Goal: Task Accomplishment & Management: Use online tool/utility

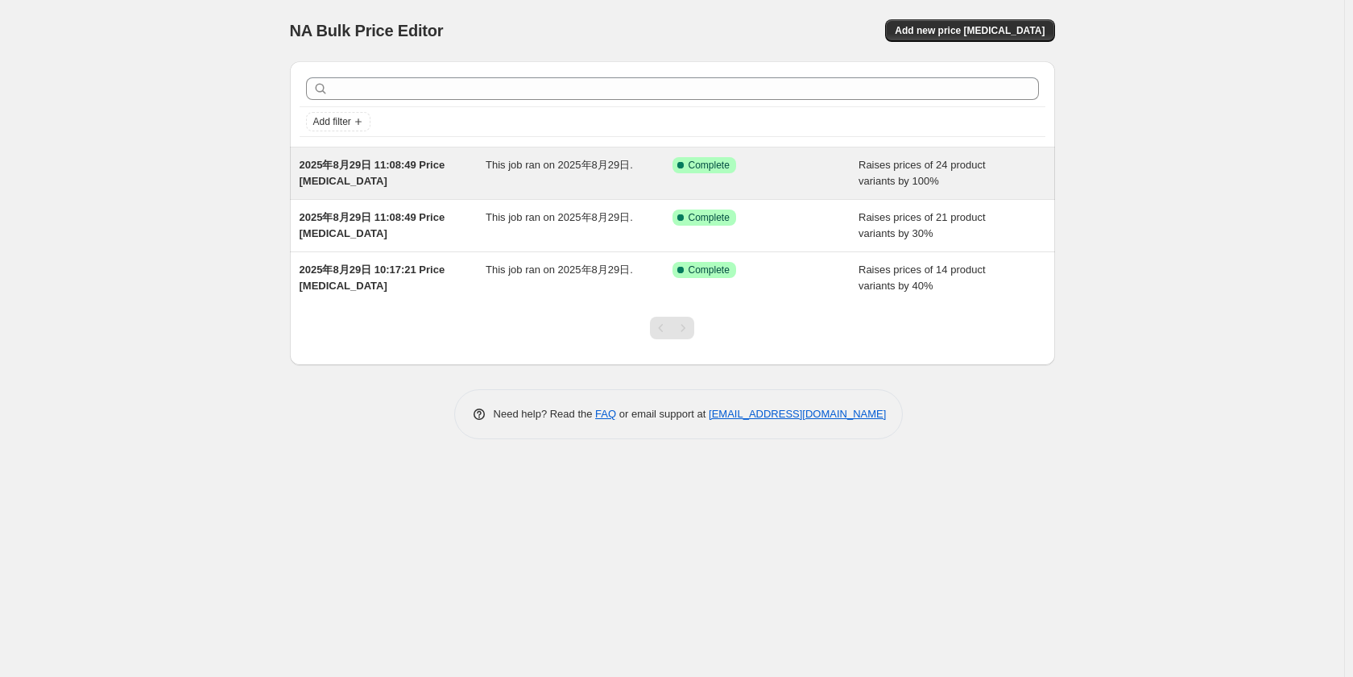
click at [557, 178] on div "This job ran on 2025年8月29日." at bounding box center [579, 173] width 187 height 32
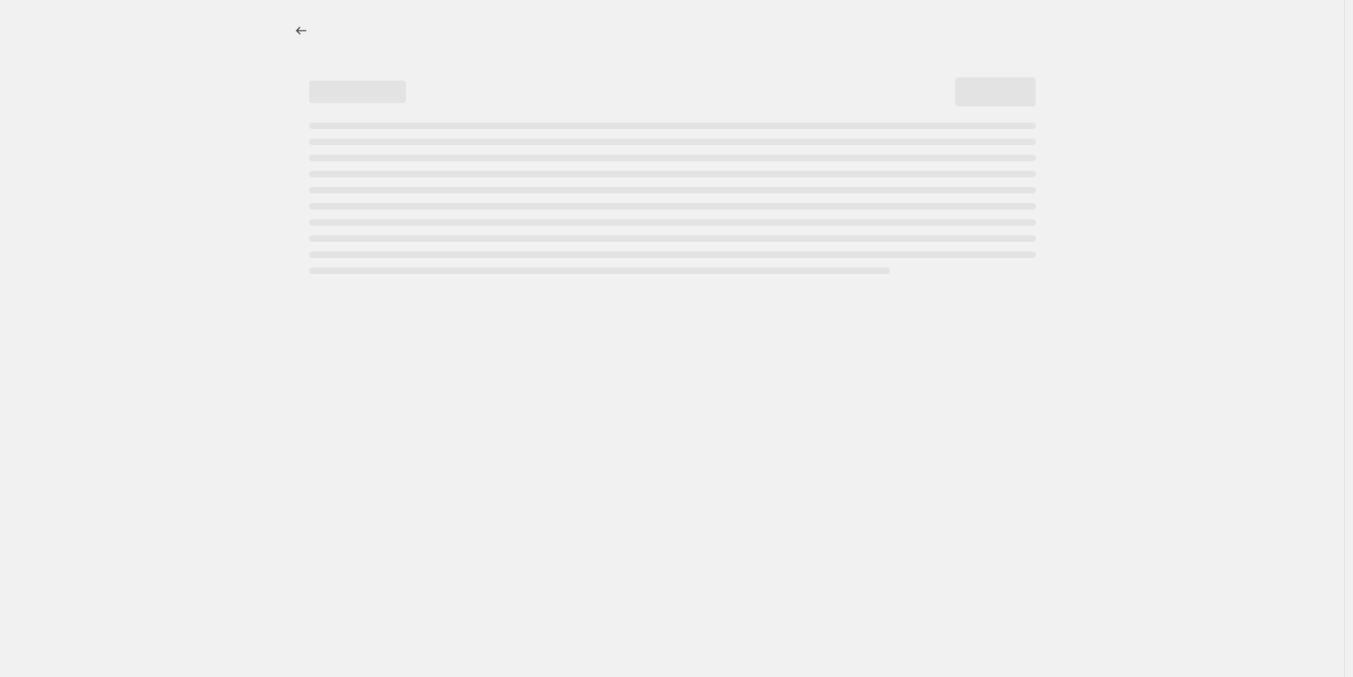
select select "percentage"
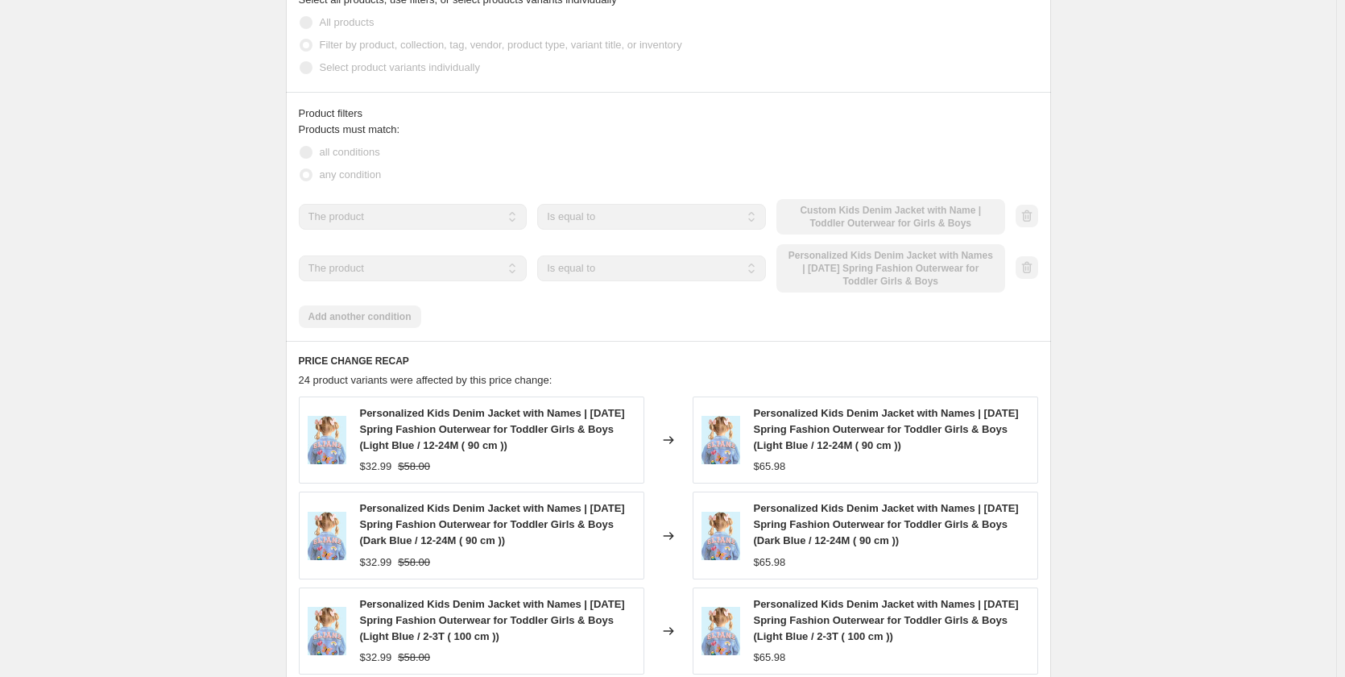
scroll to position [967, 0]
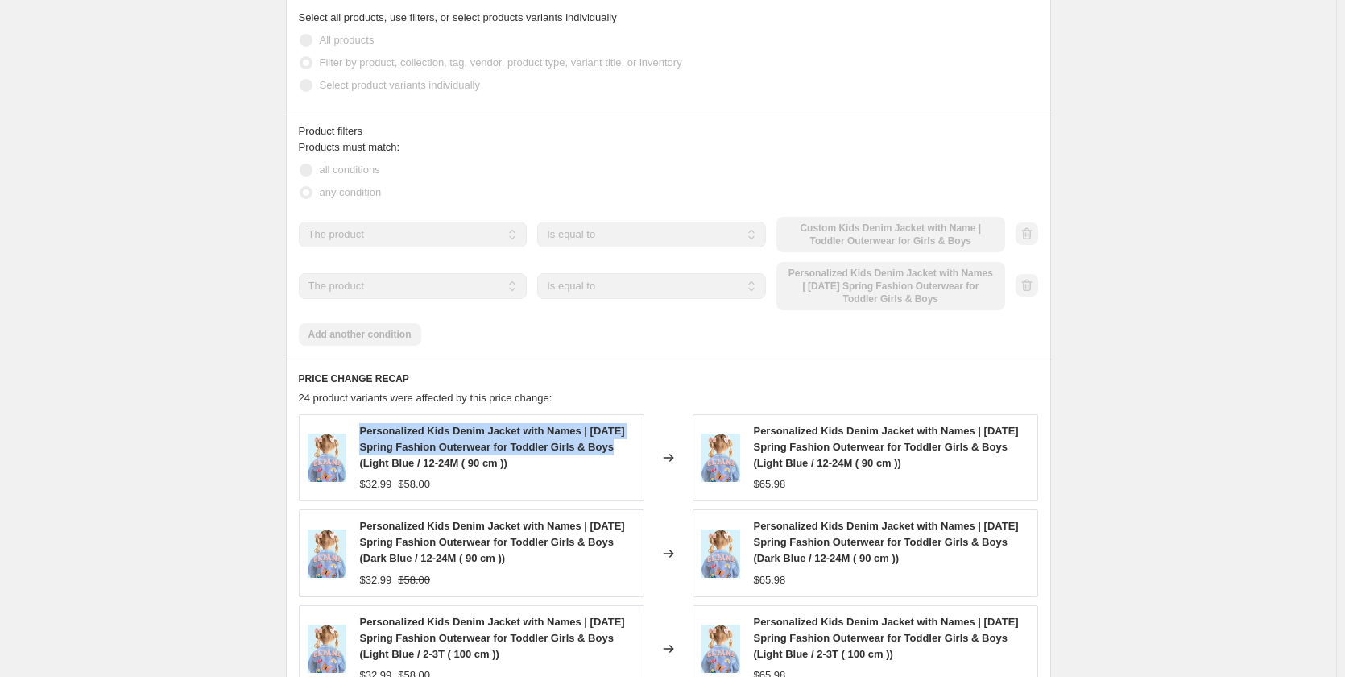
drag, startPoint x: 619, startPoint y: 420, endPoint x: 366, endPoint y: 409, distance: 253.2
click at [366, 423] on div "Personalized Kids Denim Jacket with Names | [DATE] Spring Fashion Outerwear for…" at bounding box center [496, 447] width 275 height 48
copy span "Personalized Kids Denim Jacket with Names | [DATE] Spring Fashion Outerwear for…"
drag, startPoint x: 358, startPoint y: 460, endPoint x: 392, endPoint y: 458, distance: 34.7
click at [392, 458] on div "Personalized Kids Denim Jacket with Names | [DATE] Spring Fashion Outerwear for…" at bounding box center [472, 457] width 346 height 87
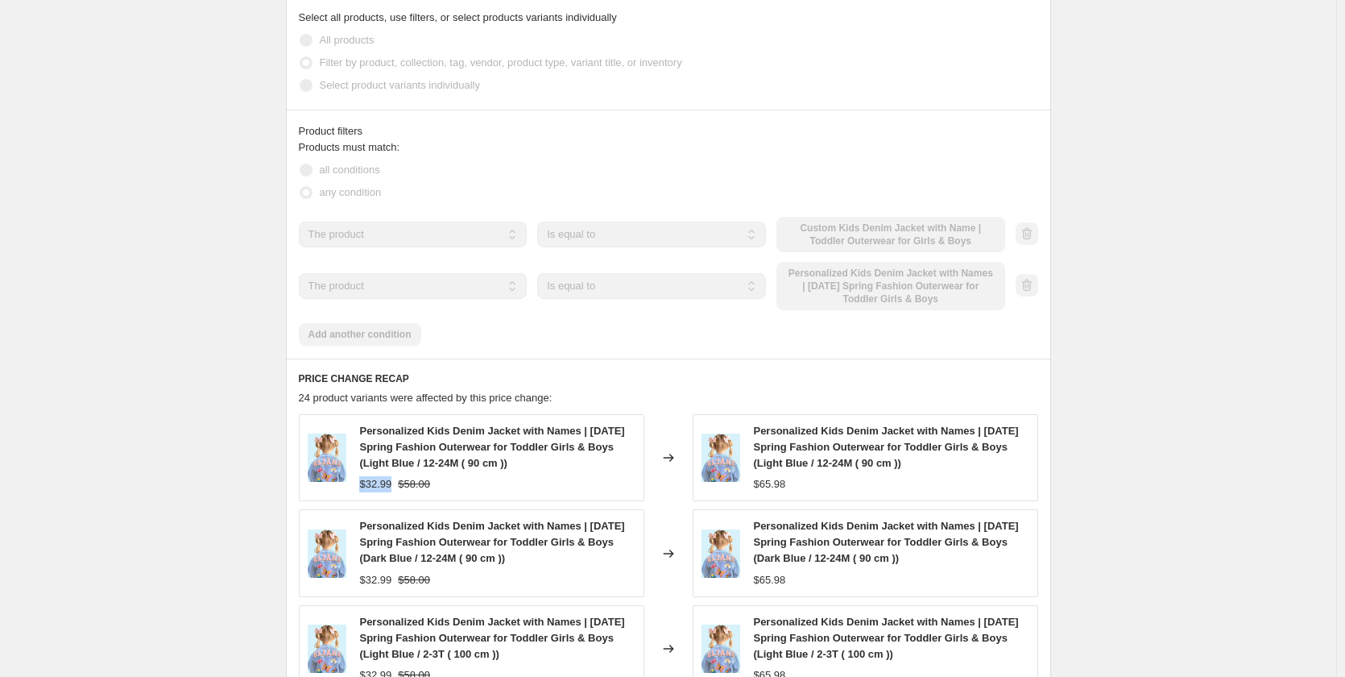
copy span "$32.99"
drag, startPoint x: 811, startPoint y: 458, endPoint x: 764, endPoint y: 463, distance: 47.8
click at [764, 476] on div "$65.98" at bounding box center [890, 484] width 275 height 16
copy span "65.98"
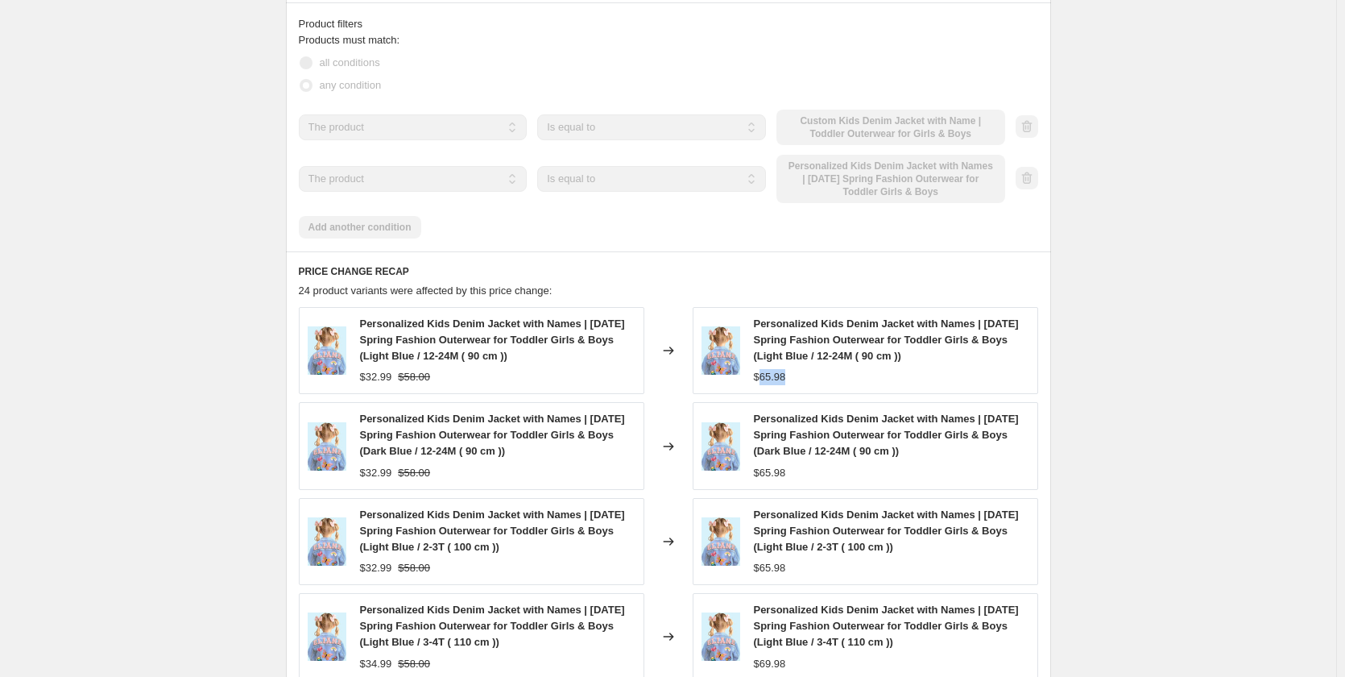
scroll to position [1289, 0]
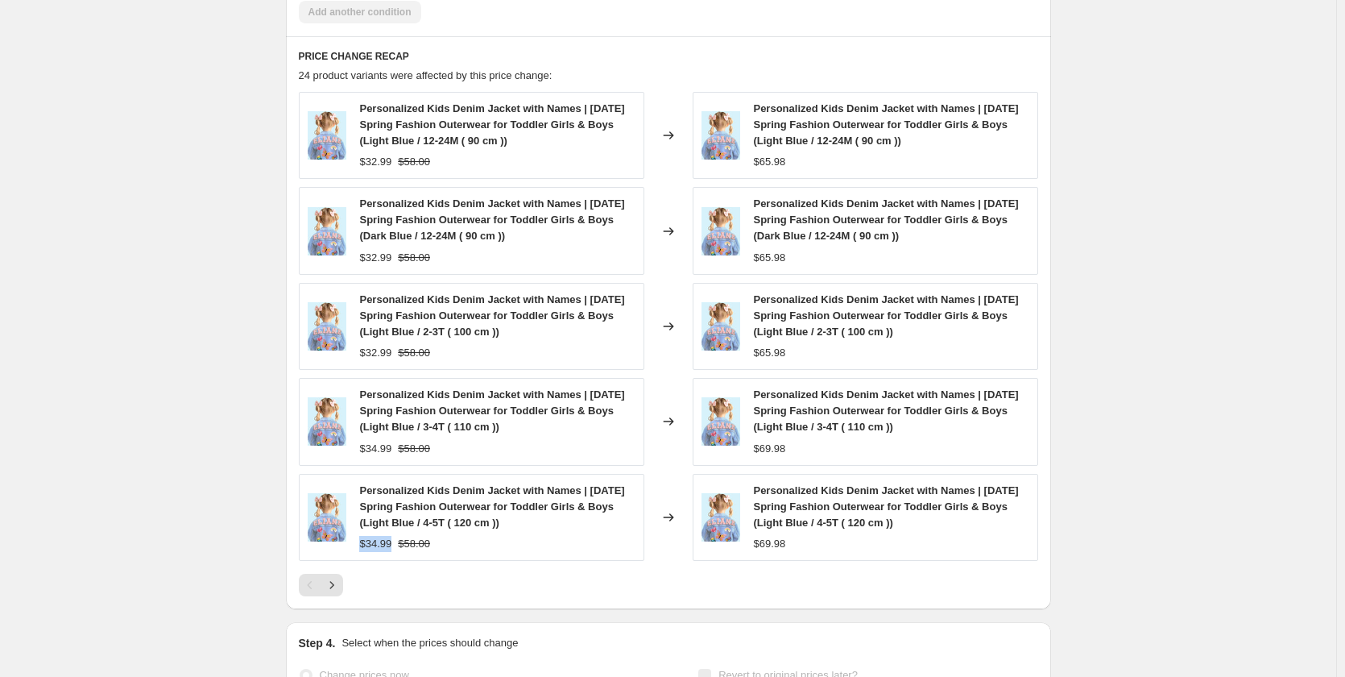
drag, startPoint x: 393, startPoint y: 515, endPoint x: 358, endPoint y: 521, distance: 36.0
click at [358, 521] on div "Personalized Kids Denim Jacket with Names | [DATE] Spring Fashion Outerwear for…" at bounding box center [472, 517] width 346 height 87
copy span "$34.99"
drag, startPoint x: 806, startPoint y: 519, endPoint x: 751, endPoint y: 514, distance: 55.0
click at [751, 514] on div "Personalized Kids Denim Jacket with Names | [DATE] Spring Fashion Outerwear for…" at bounding box center [866, 517] width 346 height 87
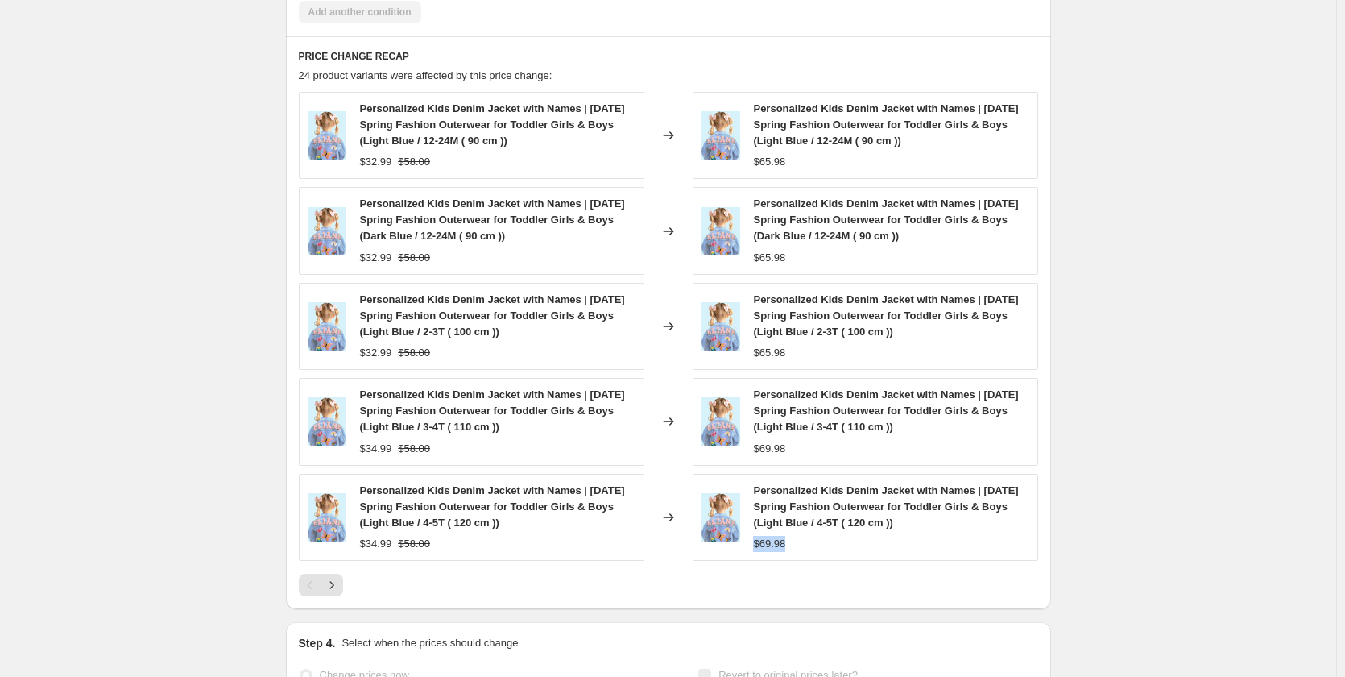
copy span "$69.98"
click at [509, 544] on div "Personalized Kids Denim Jacket with Names | [DATE] Spring Fashion Outerwear for…" at bounding box center [668, 344] width 739 height 504
click at [331, 577] on icon "Next" at bounding box center [332, 585] width 16 height 16
click at [337, 577] on icon "Next" at bounding box center [332, 585] width 16 height 16
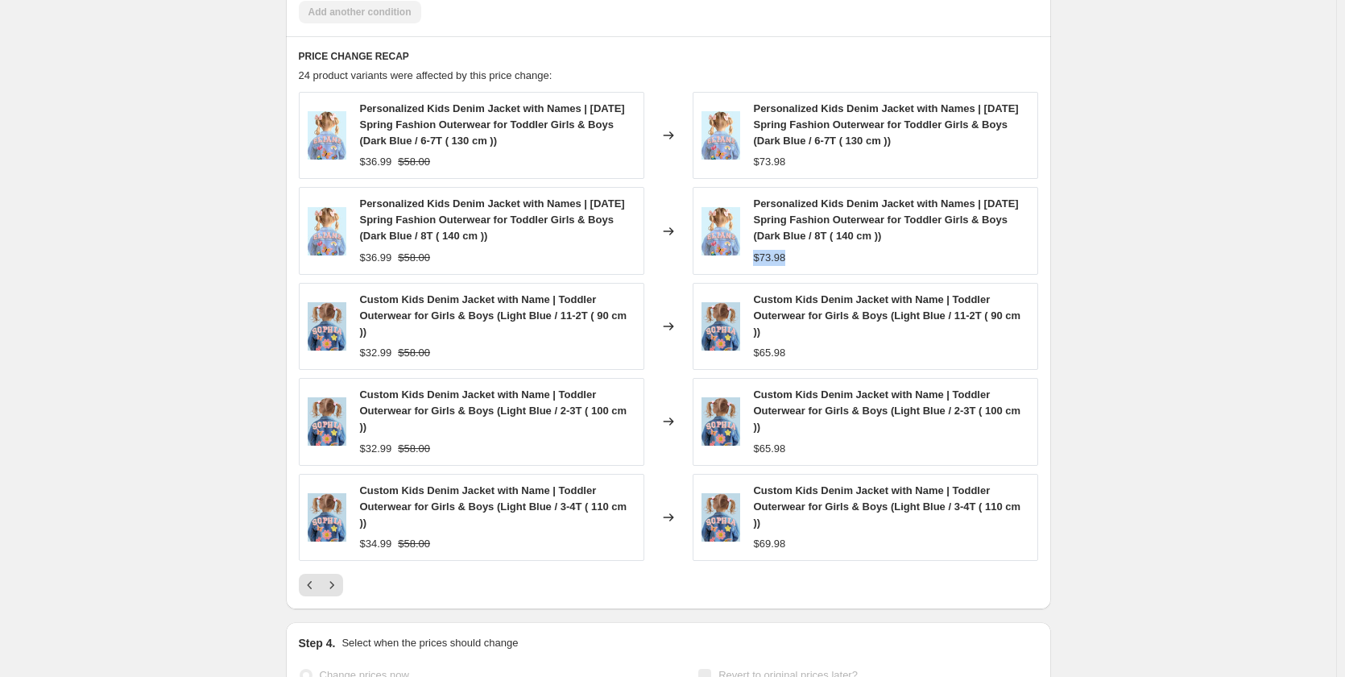
drag, startPoint x: 805, startPoint y: 230, endPoint x: 752, endPoint y: 230, distance: 52.4
click at [752, 230] on div "Personalized Kids Denim Jacket with Names | [DATE] Spring Fashion Outerwear for…" at bounding box center [866, 230] width 346 height 87
copy span "$73.98"
drag, startPoint x: 391, startPoint y: 230, endPoint x: 362, endPoint y: 231, distance: 29.0
click at [362, 231] on div "Personalized Kids Denim Jacket with Names | [DATE] Spring Fashion Outerwear for…" at bounding box center [472, 230] width 346 height 87
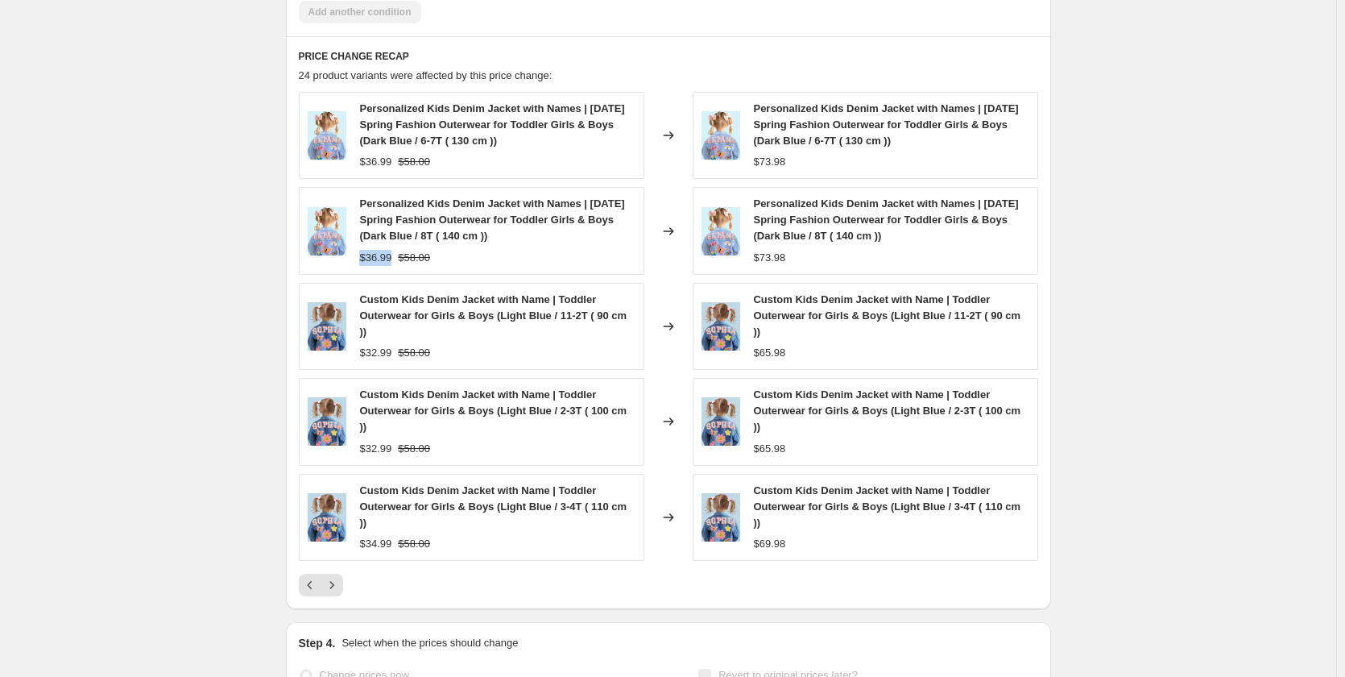
copy span "$36.99"
click at [331, 577] on icon "Next" at bounding box center [332, 585] width 16 height 16
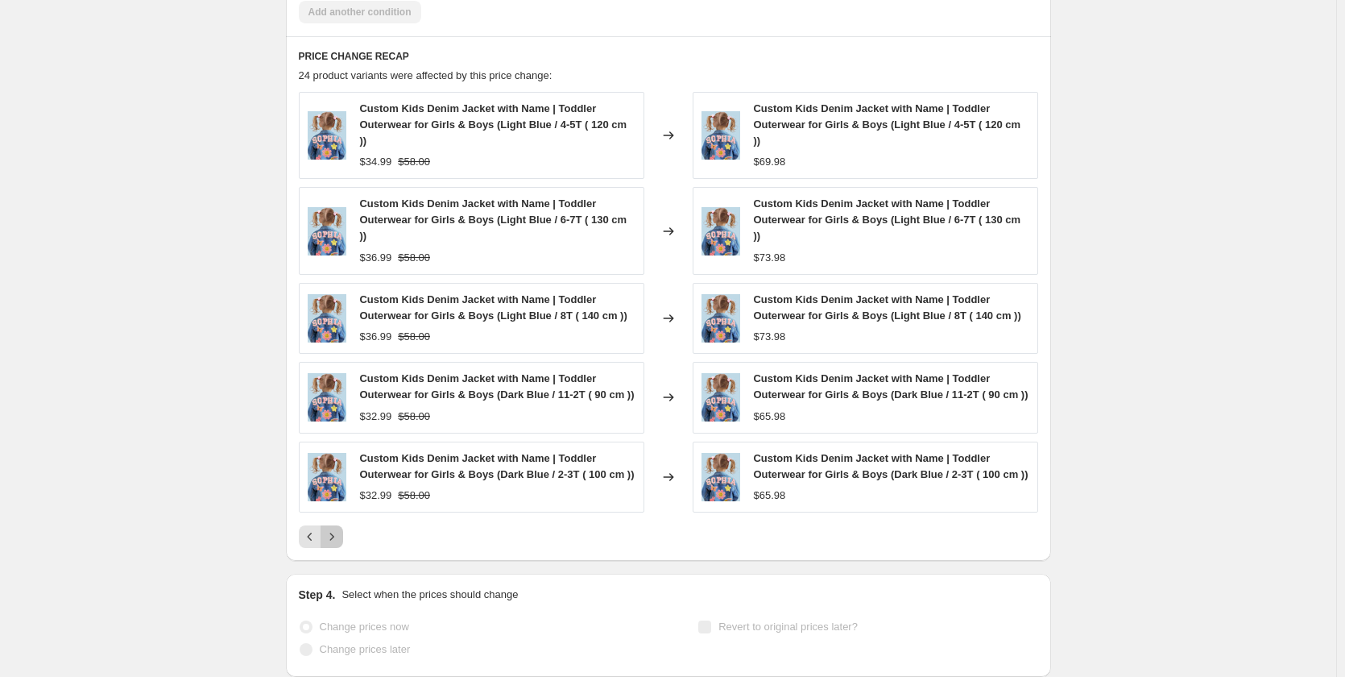
click at [340, 541] on icon "Next" at bounding box center [332, 536] width 16 height 16
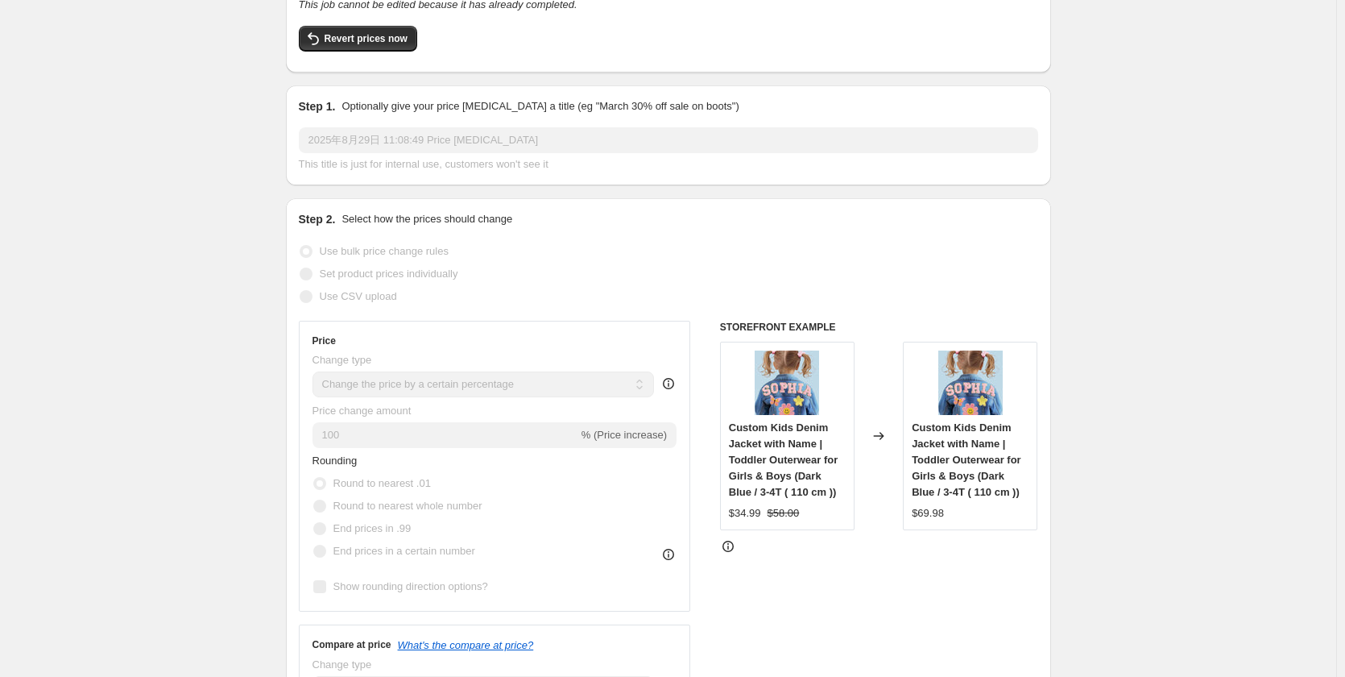
scroll to position [0, 0]
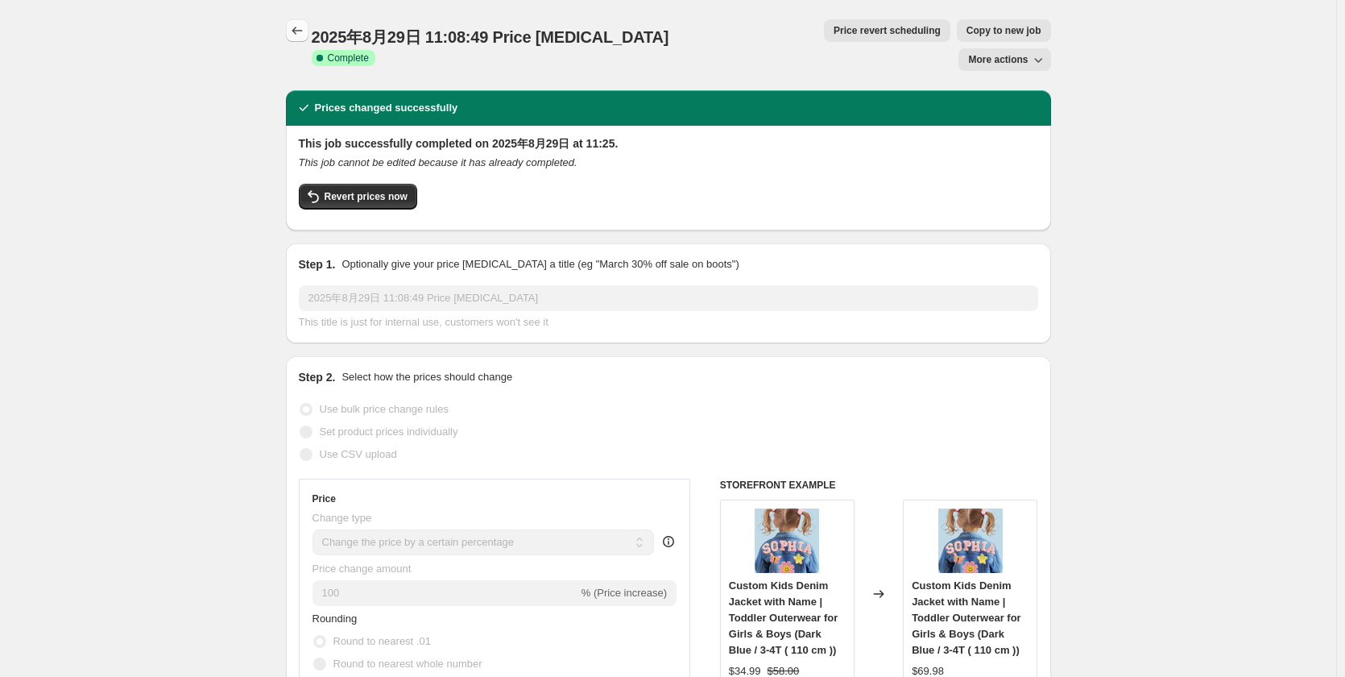
click at [302, 25] on icon "Price change jobs" at bounding box center [297, 31] width 16 height 16
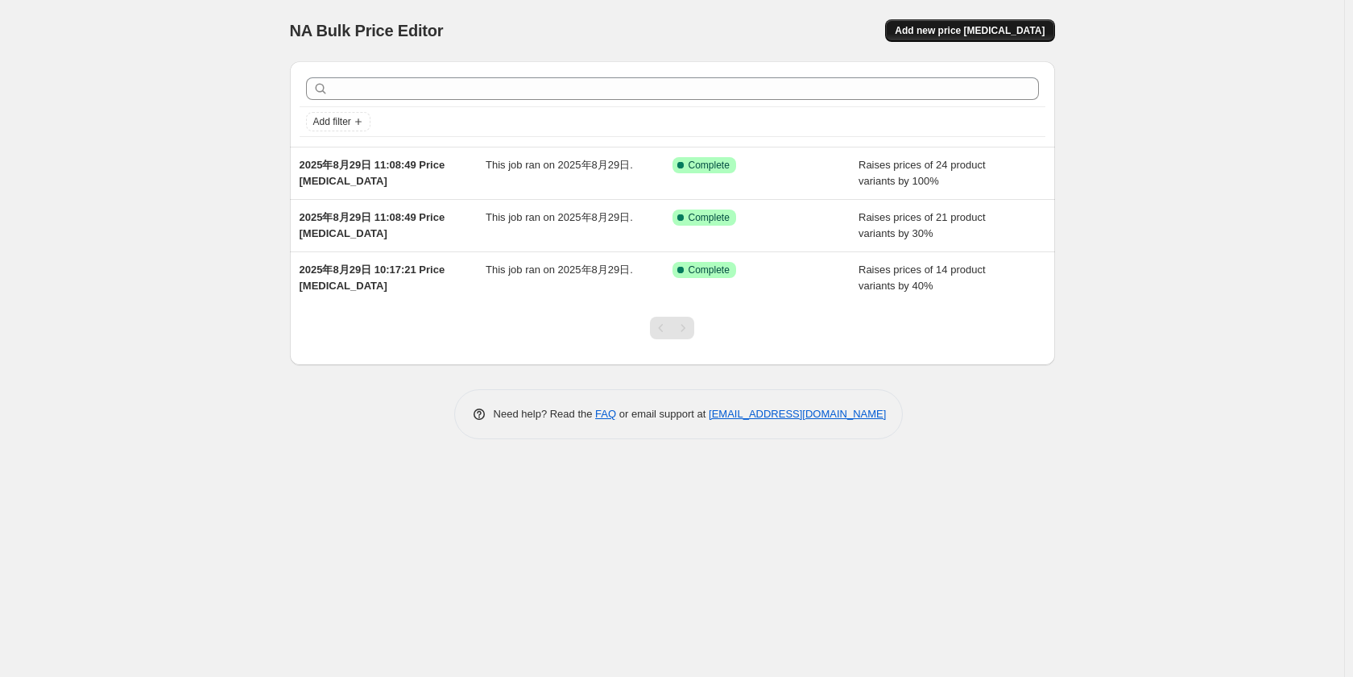
click at [983, 26] on span "Add new price [MEDICAL_DATA]" at bounding box center [970, 30] width 150 height 13
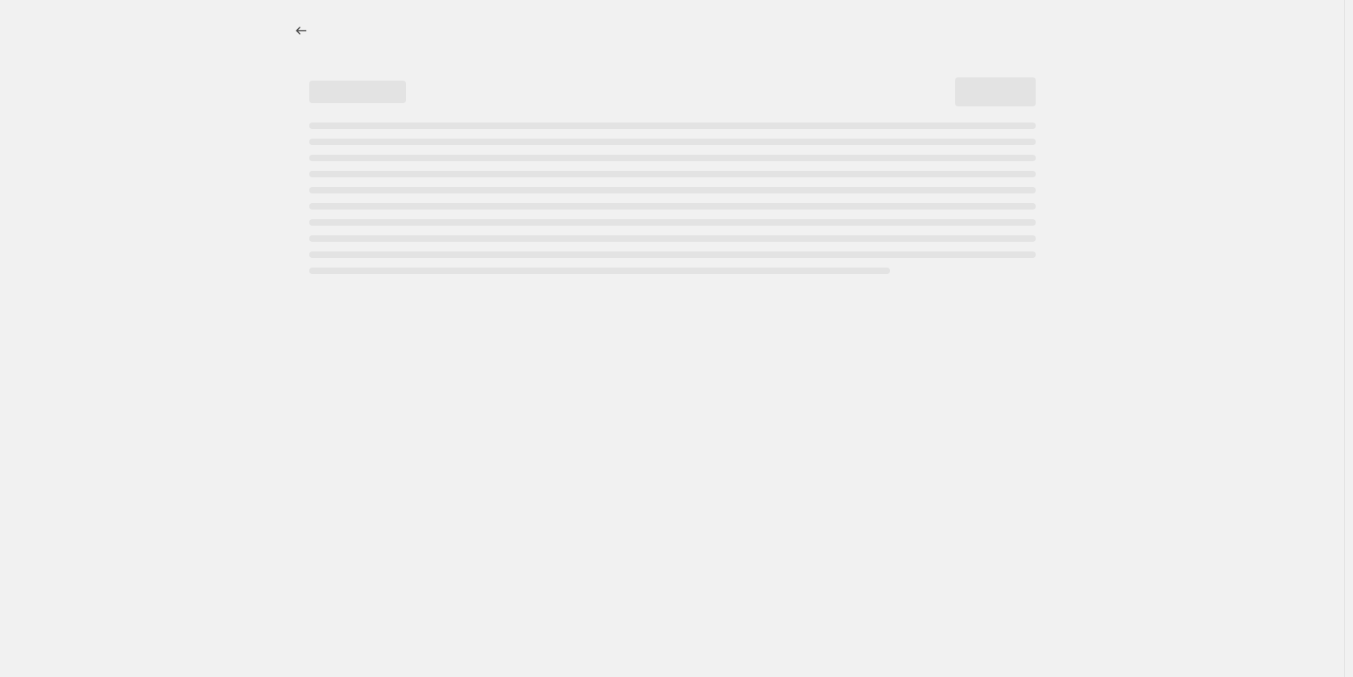
select select "percentage"
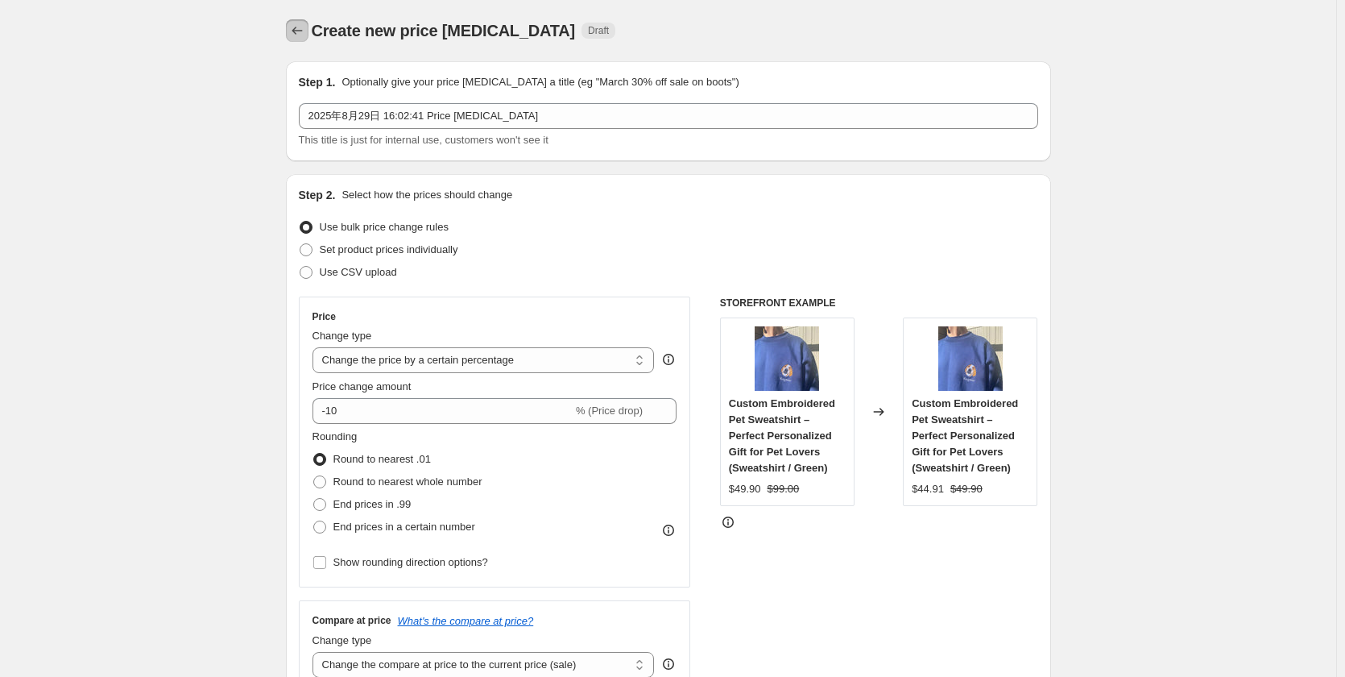
click at [305, 29] on icon "Price change jobs" at bounding box center [297, 31] width 16 height 16
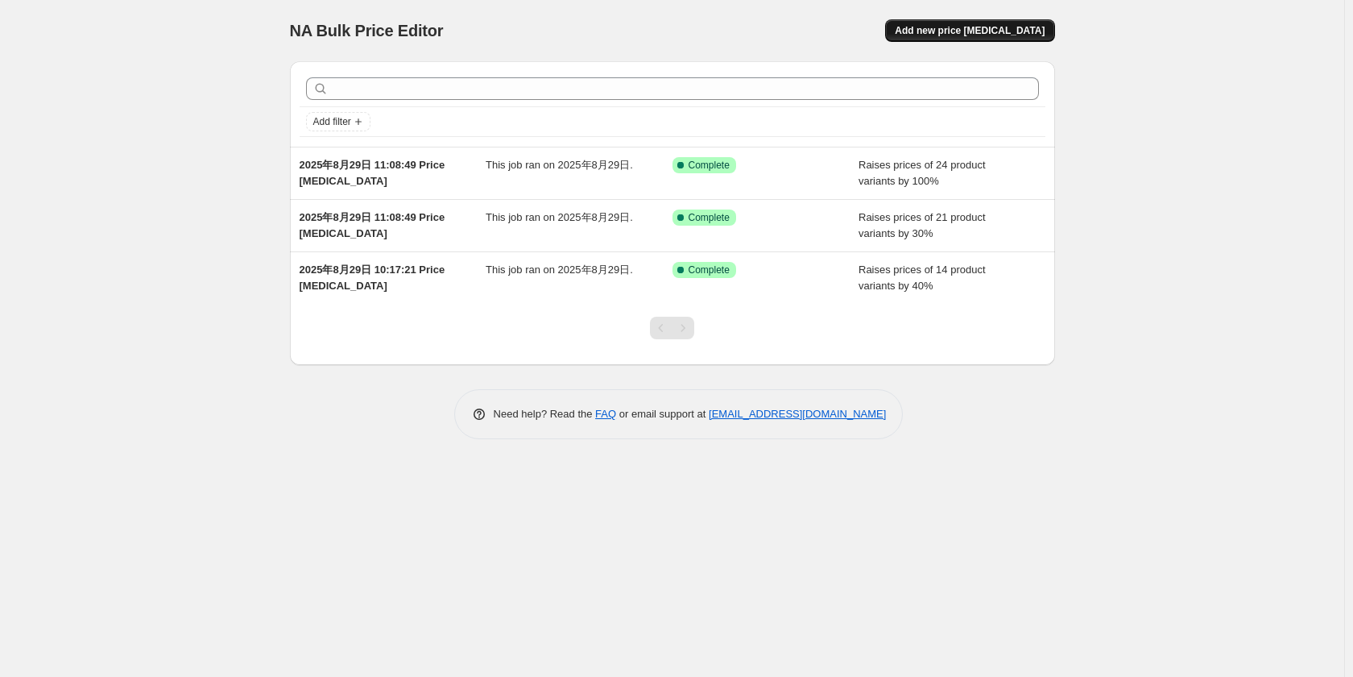
click at [966, 19] on button "Add new price [MEDICAL_DATA]" at bounding box center [969, 30] width 169 height 23
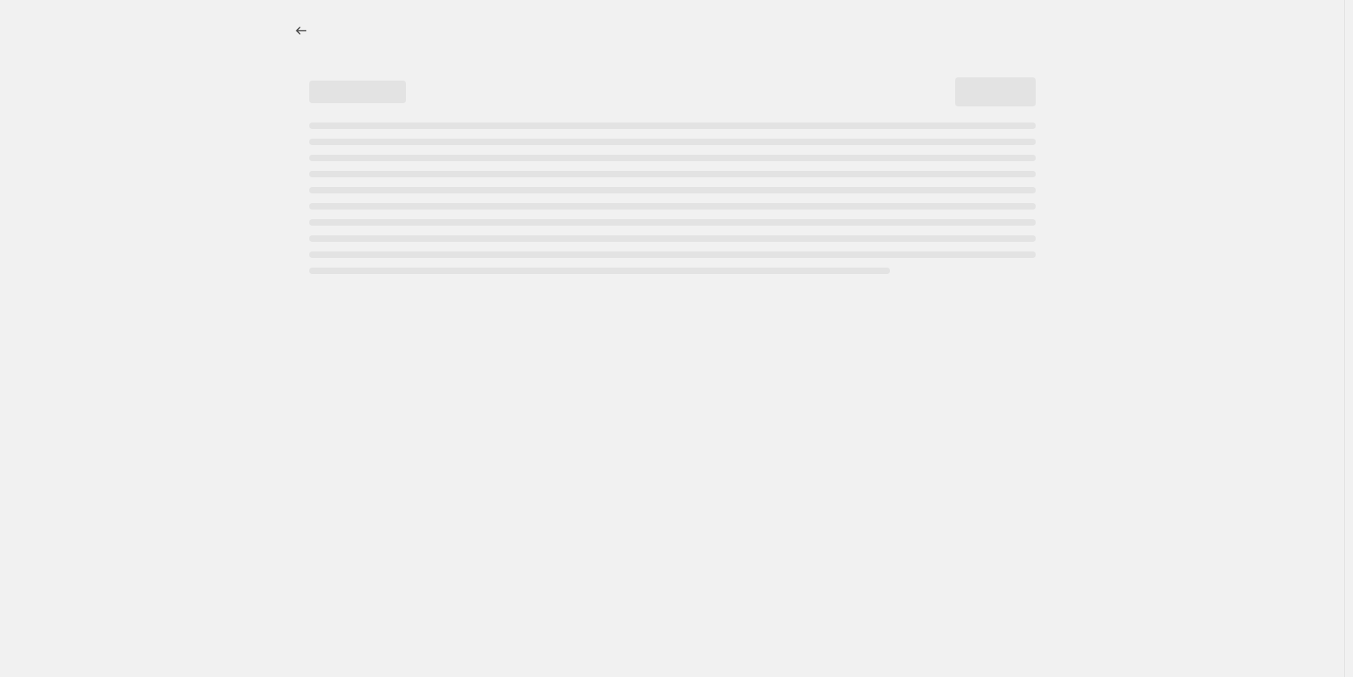
select select "percentage"
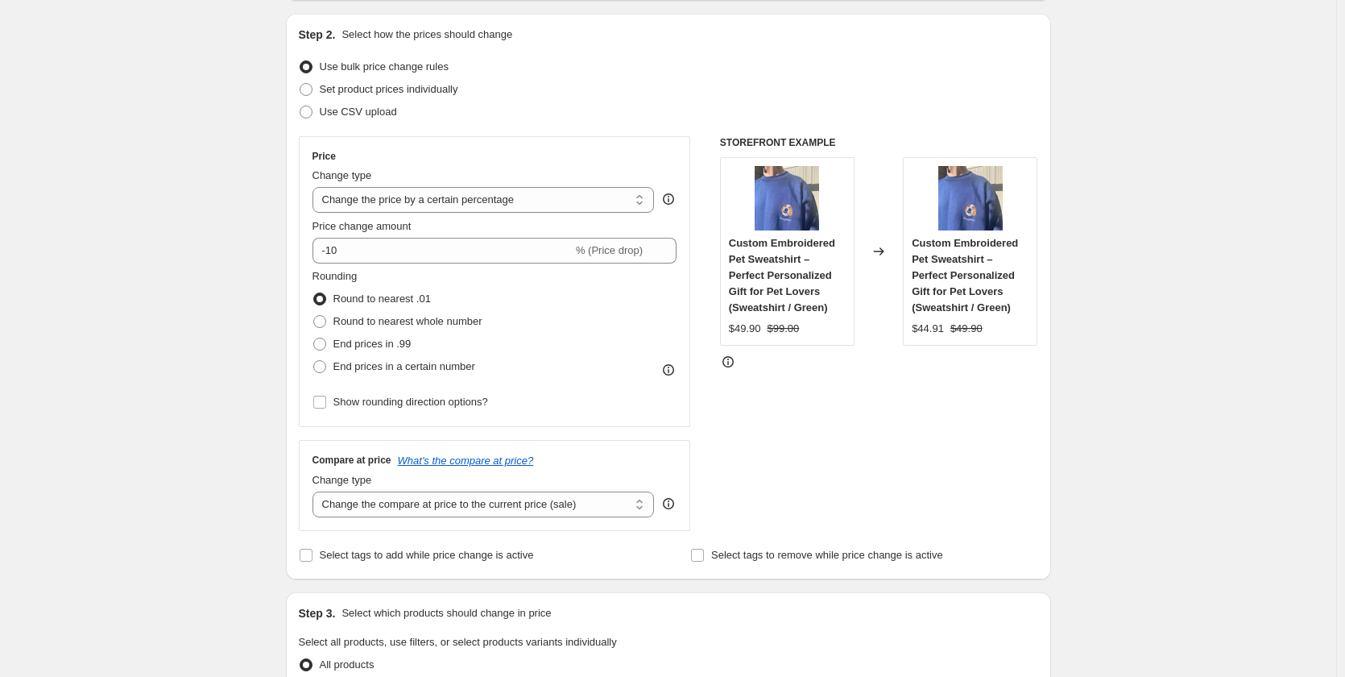
scroll to position [161, 0]
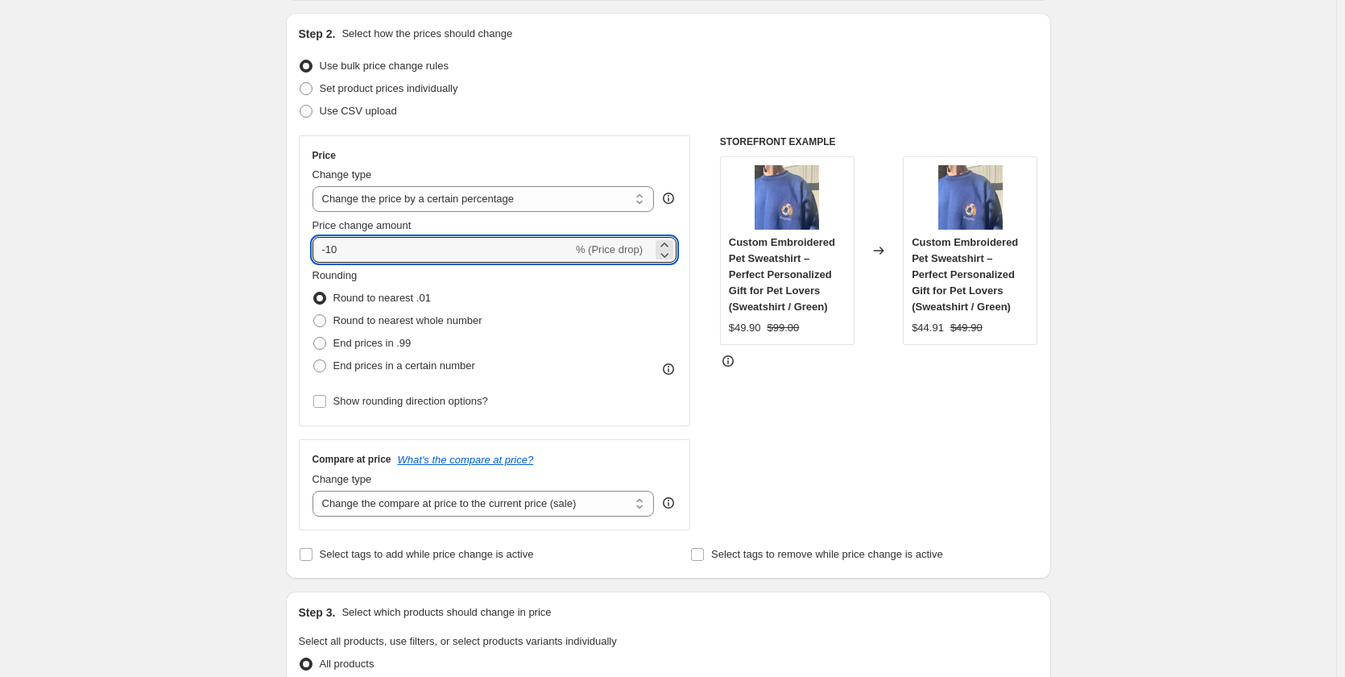
drag, startPoint x: 337, startPoint y: 252, endPoint x: 272, endPoint y: 243, distance: 65.8
click at [272, 243] on div "Create new price [MEDICAL_DATA]. This page is ready Create new price [MEDICAL_D…" at bounding box center [669, 665] width 804 height 1652
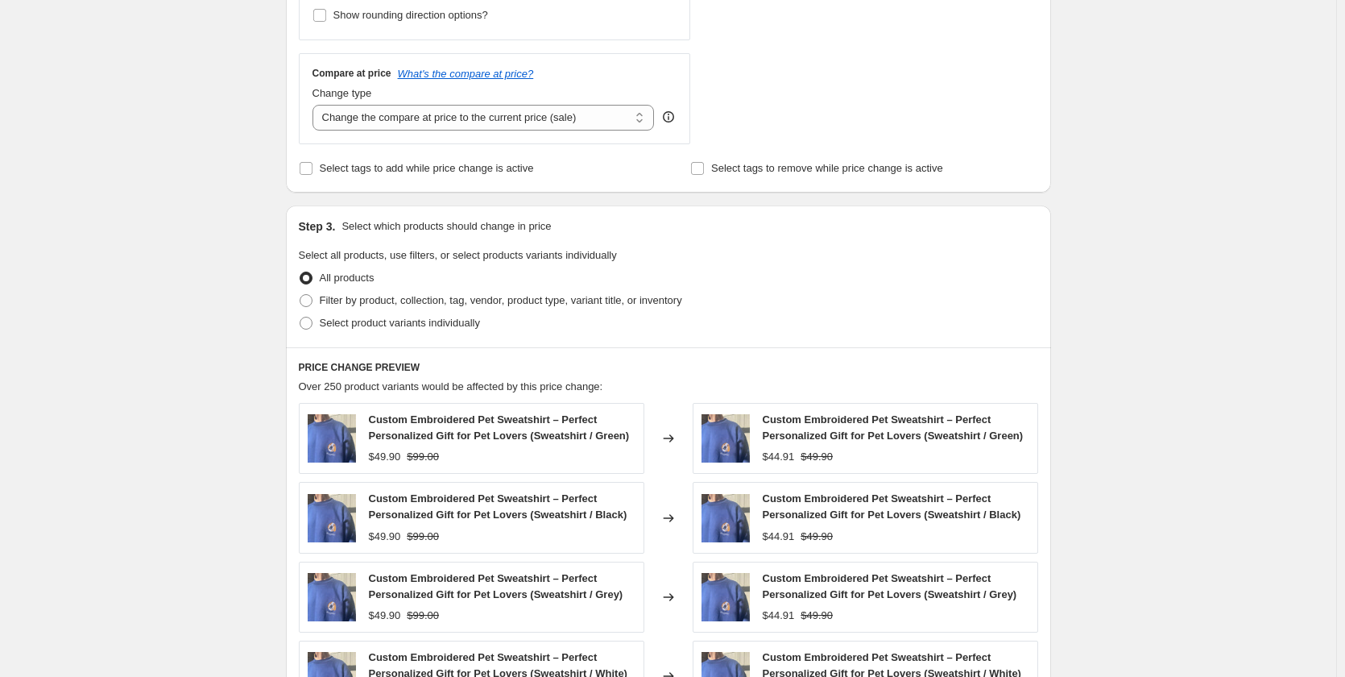
scroll to position [564, 0]
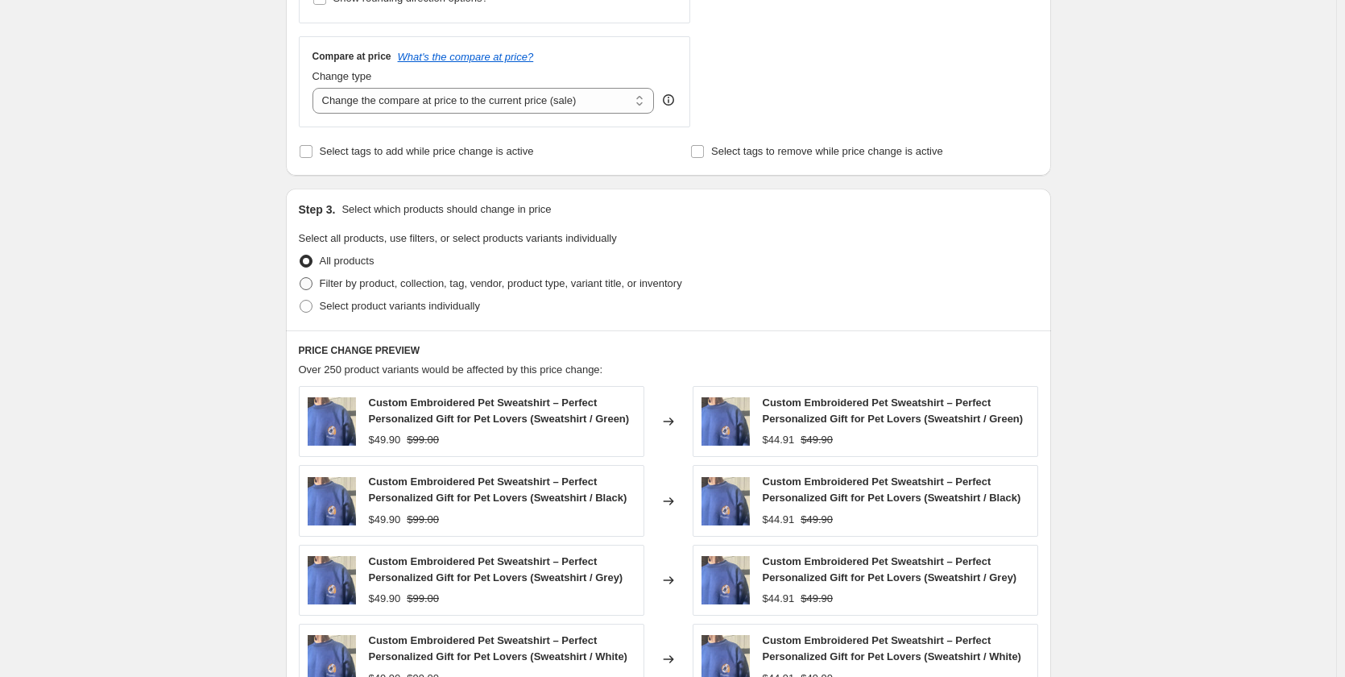
type input "100"
click at [312, 288] on span at bounding box center [306, 283] width 13 height 13
click at [300, 278] on input "Filter by product, collection, tag, vendor, product type, variant title, or inv…" at bounding box center [300, 277] width 1 height 1
radio input "true"
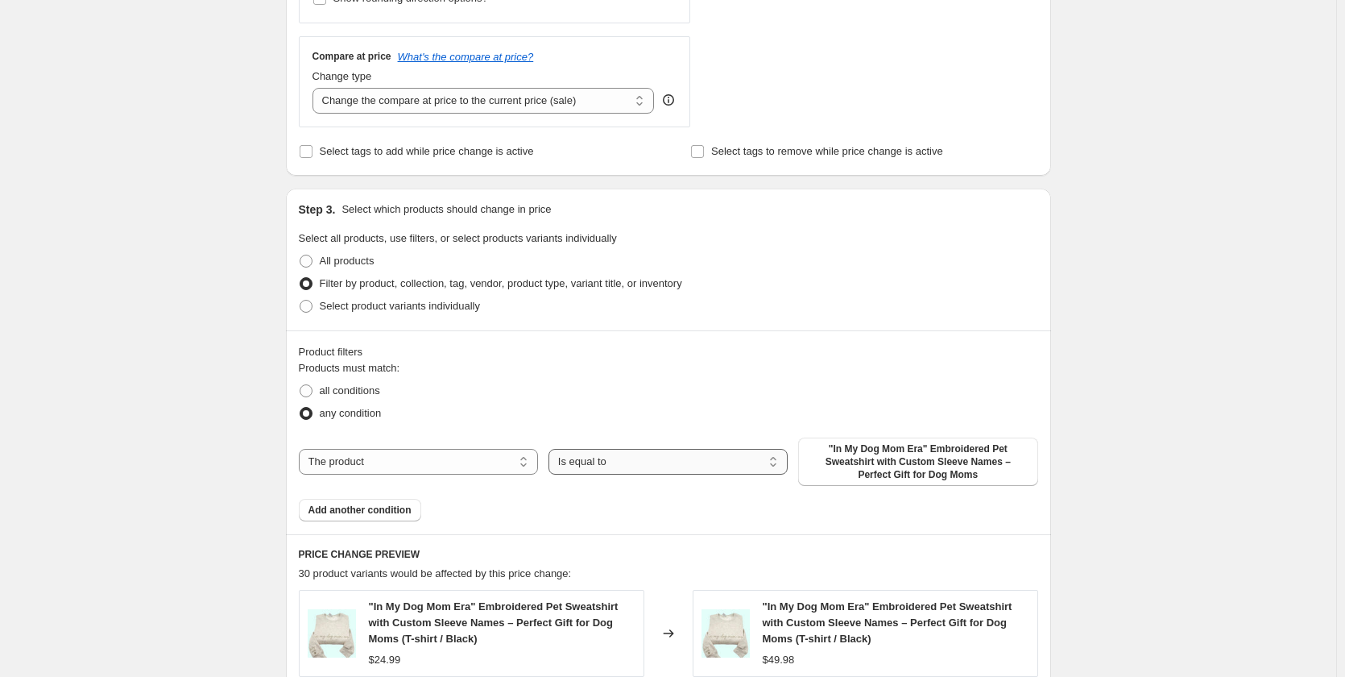
click at [619, 462] on select "Is equal to Is not equal to" at bounding box center [668, 462] width 239 height 26
drag, startPoint x: 621, startPoint y: 453, endPoint x: 645, endPoint y: 453, distance: 24.2
click at [621, 453] on select "Is equal to Is not equal to" at bounding box center [668, 462] width 239 height 26
click at [865, 446] on span ""In My Dog Mom Era" Embroidered Pet Sweatshirt with Custom Sleeve Names – Perfe…" at bounding box center [918, 461] width 220 height 39
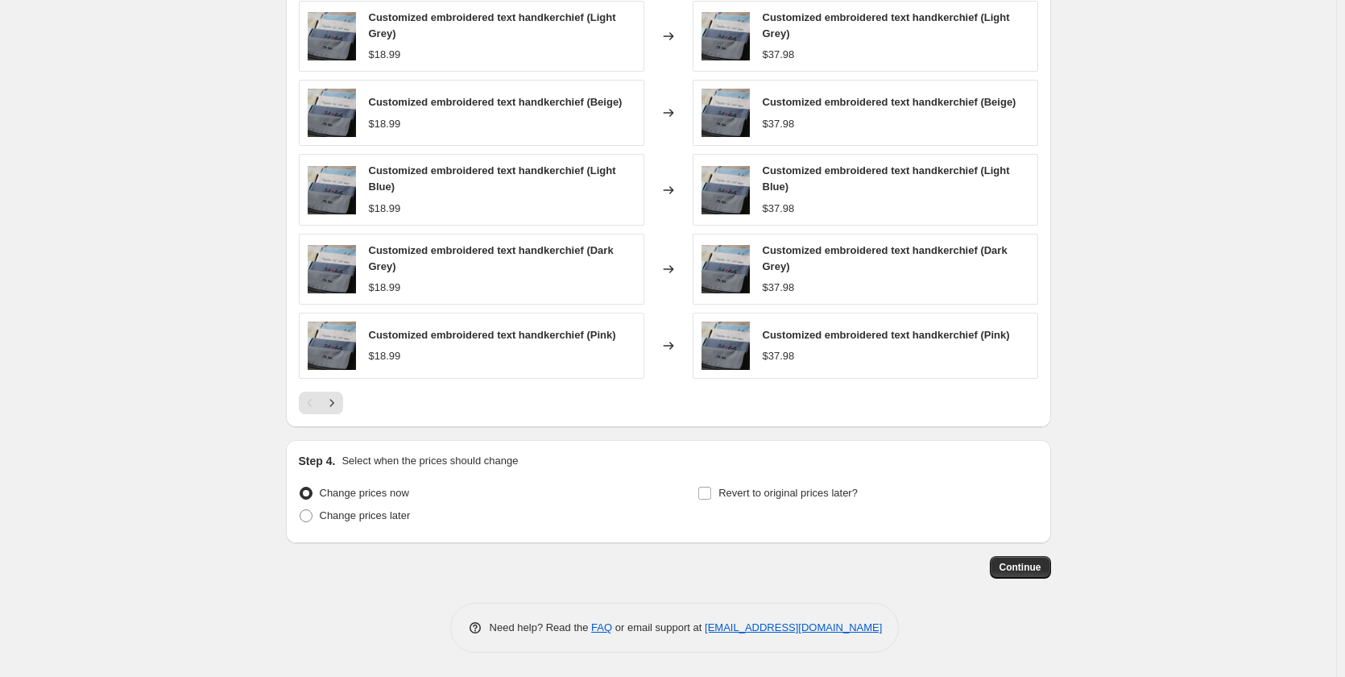
scroll to position [1131, 0]
drag, startPoint x: 389, startPoint y: 358, endPoint x: 371, endPoint y: 359, distance: 17.8
click at [371, 359] on div "Customized embroidered text handkerchief (Pink) $18.99" at bounding box center [472, 346] width 346 height 66
copy span "$18.99"
drag, startPoint x: 816, startPoint y: 360, endPoint x: 765, endPoint y: 365, distance: 51.0
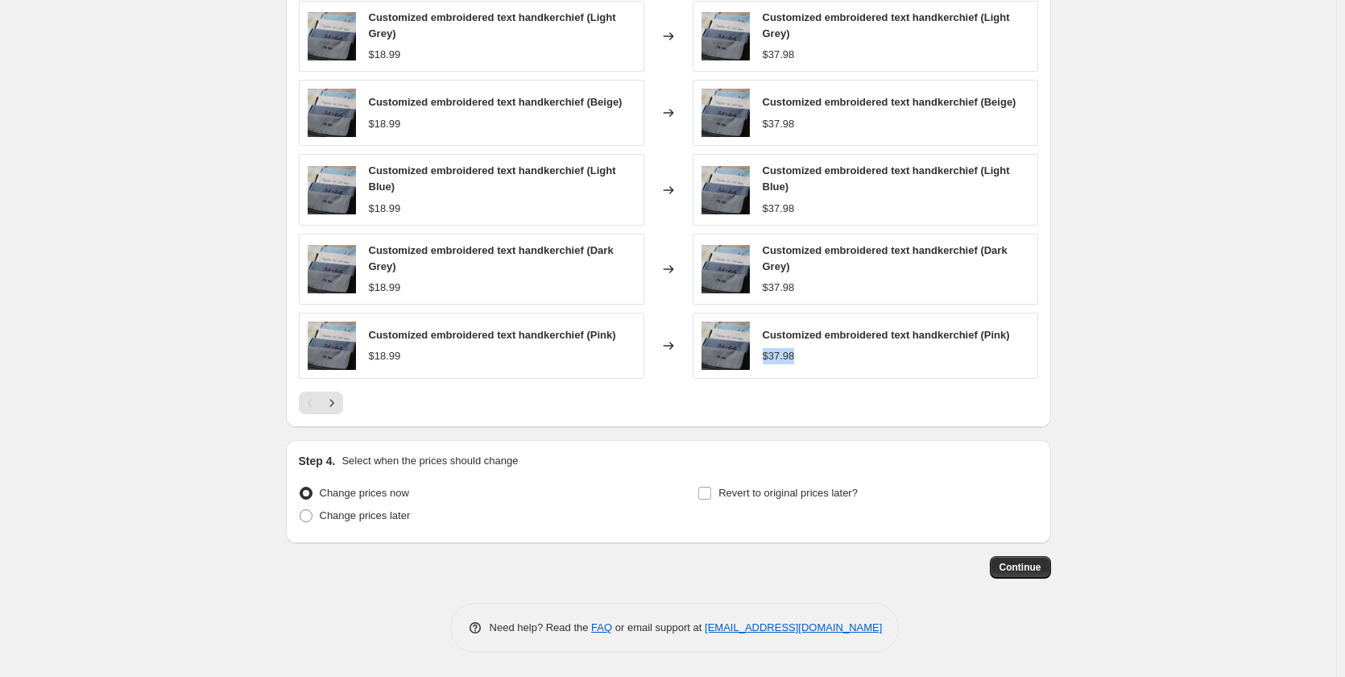
click at [765, 365] on div "Customized embroidered text handkerchief (Pink) $37.98" at bounding box center [866, 346] width 346 height 66
copy span "$37.98"
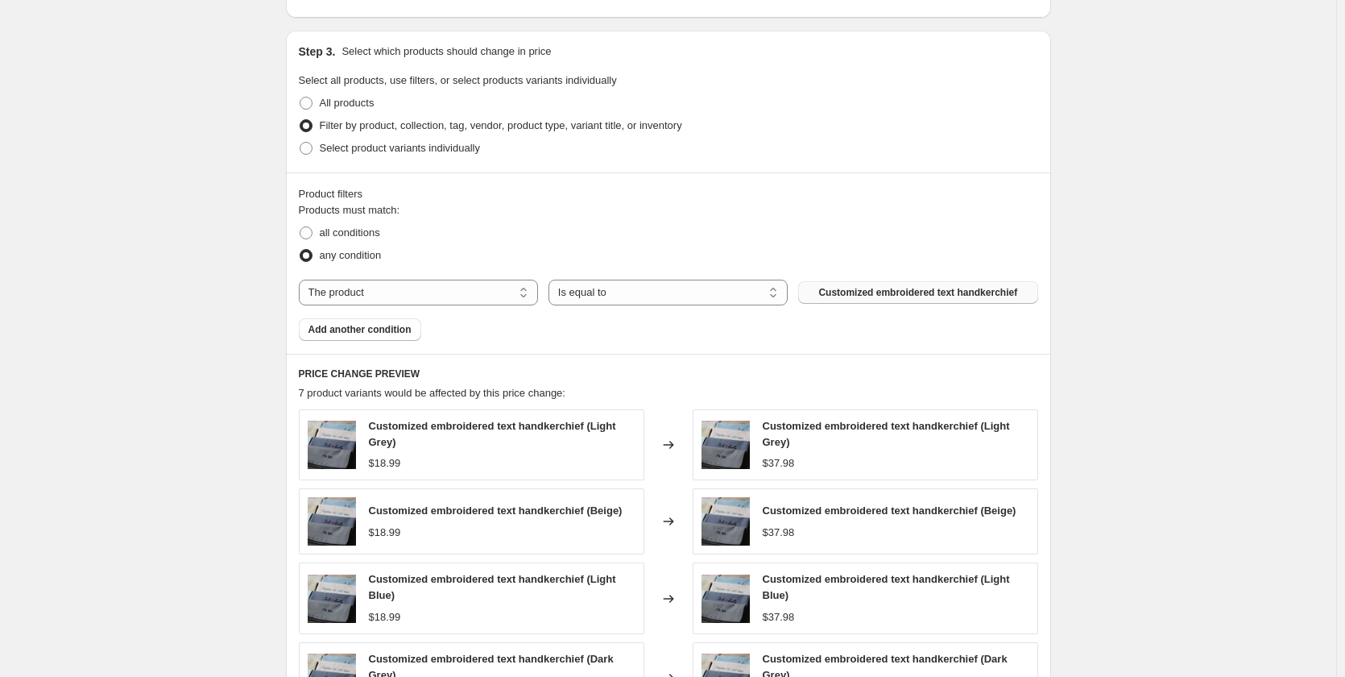
scroll to position [728, 0]
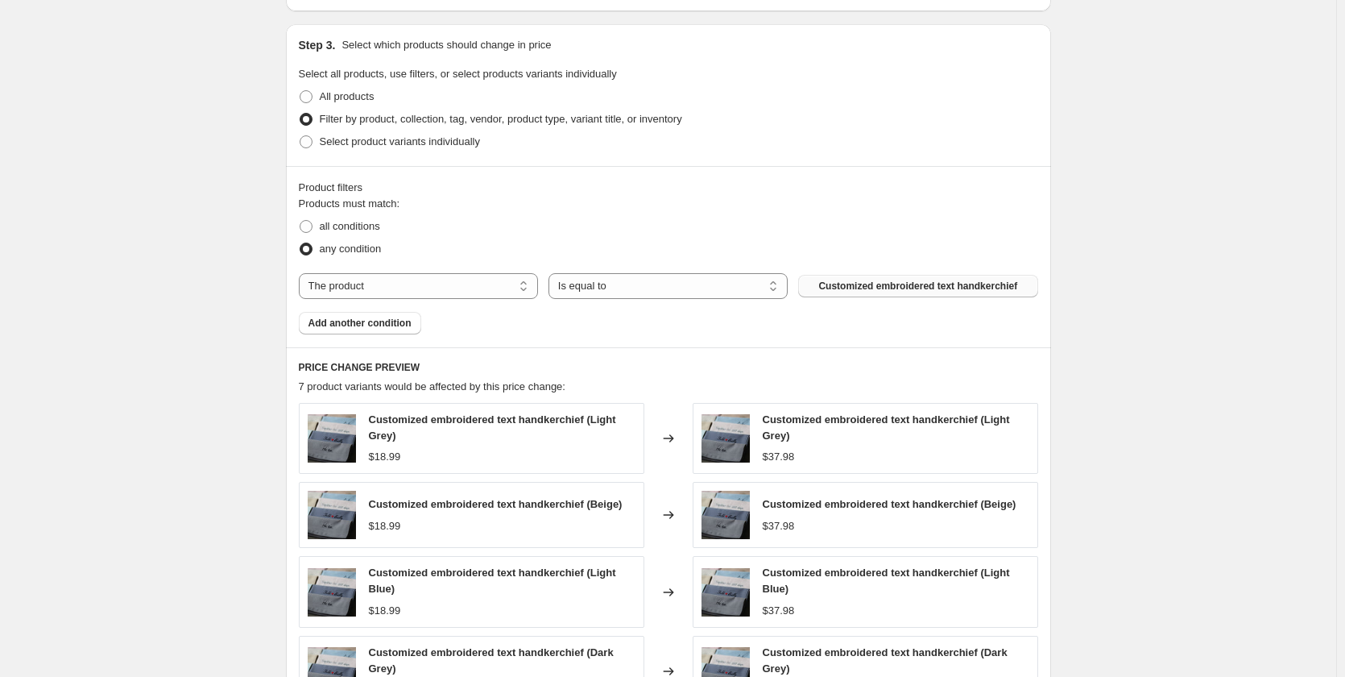
click at [409, 444] on div "Customized embroidered text handkerchief (Light Grey)" at bounding box center [502, 428] width 267 height 32
drag, startPoint x: 370, startPoint y: 418, endPoint x: 586, endPoint y: 419, distance: 215.9
click at [586, 419] on div "Customized embroidered text handkerchief (Light Grey) $18.99" at bounding box center [472, 438] width 346 height 71
copy span "Customized embroidered text handkerchief"
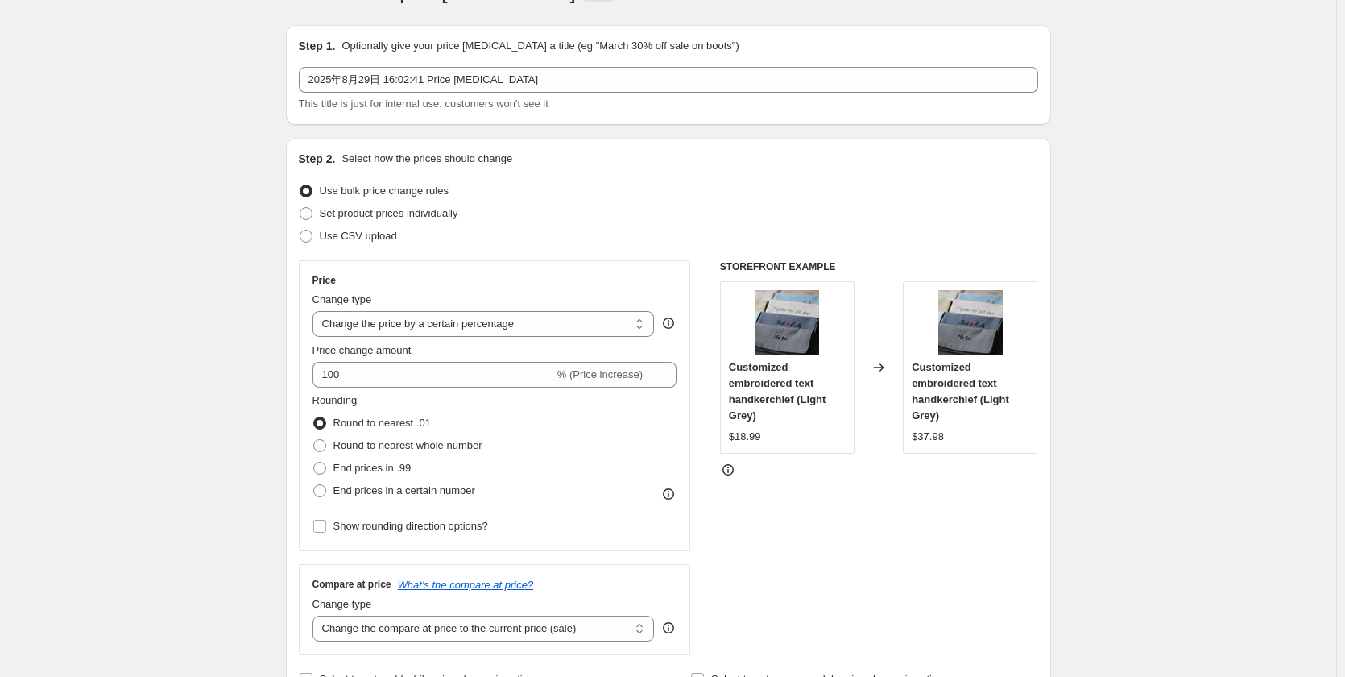
scroll to position [0, 0]
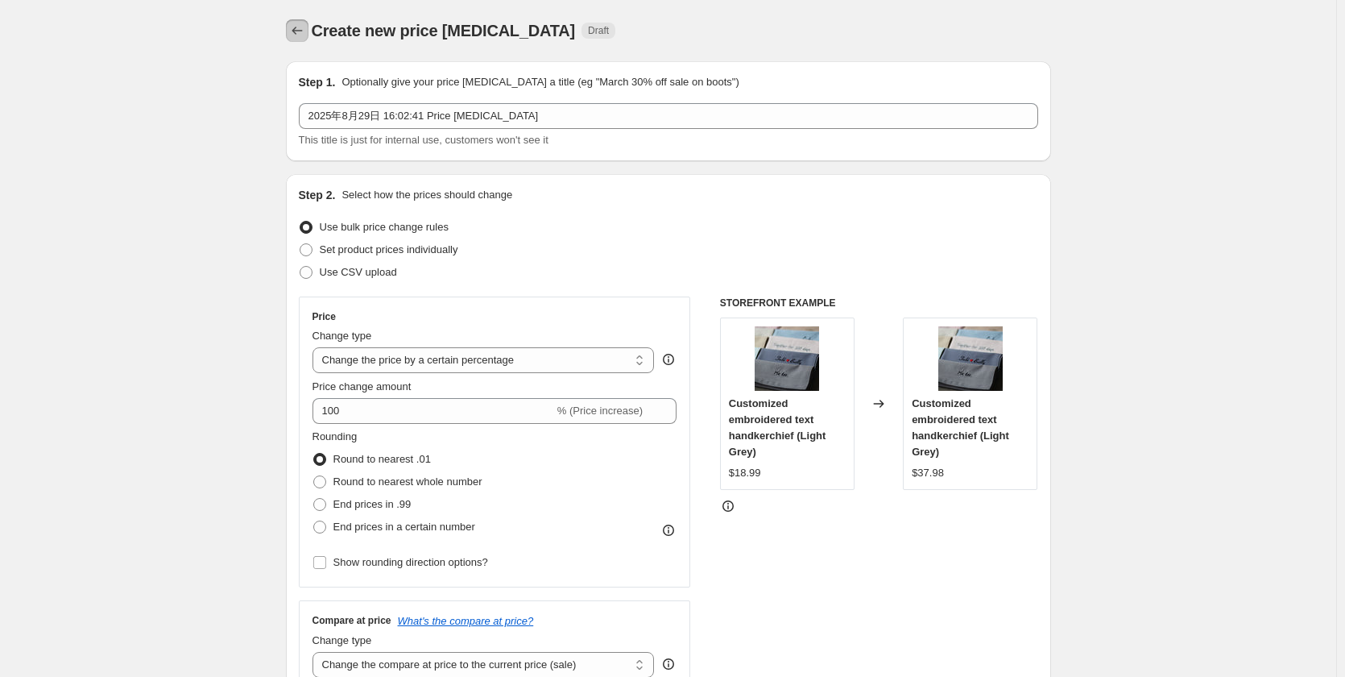
click at [295, 30] on icon "Price change jobs" at bounding box center [297, 31] width 16 height 16
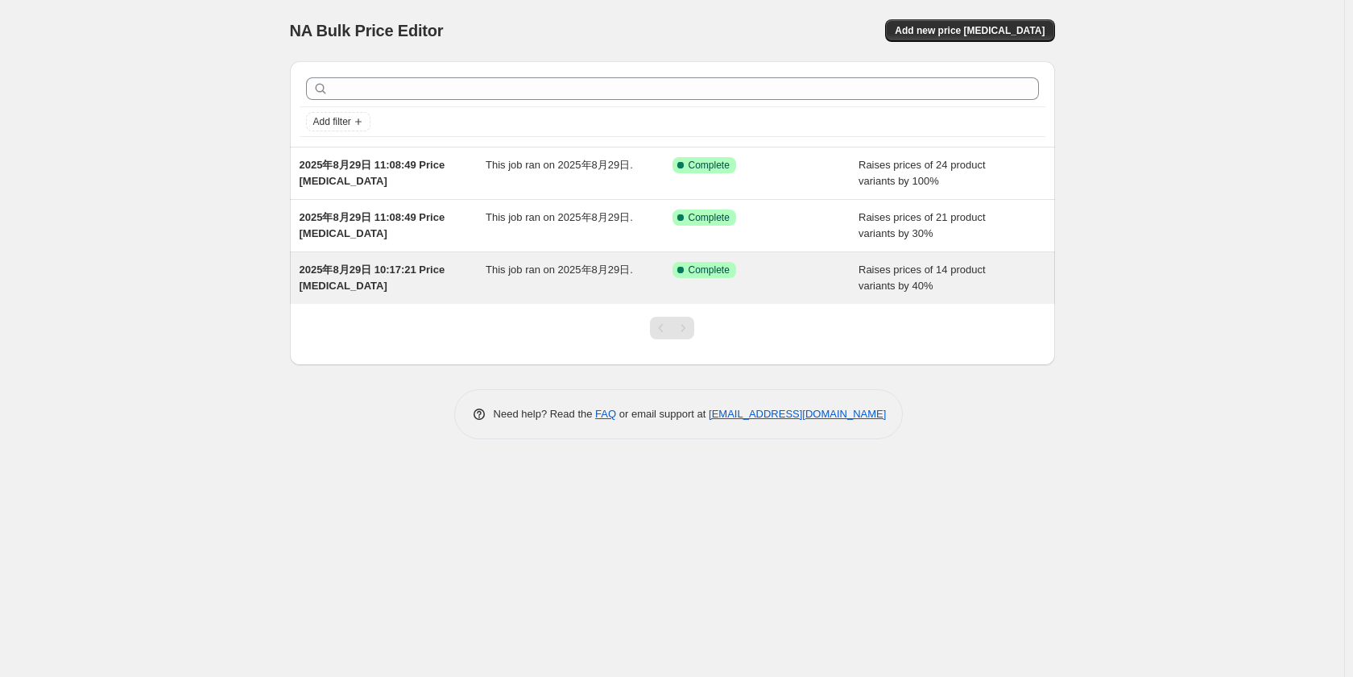
click at [913, 282] on span "Raises prices of 14 product variants by 40%" at bounding box center [922, 277] width 127 height 28
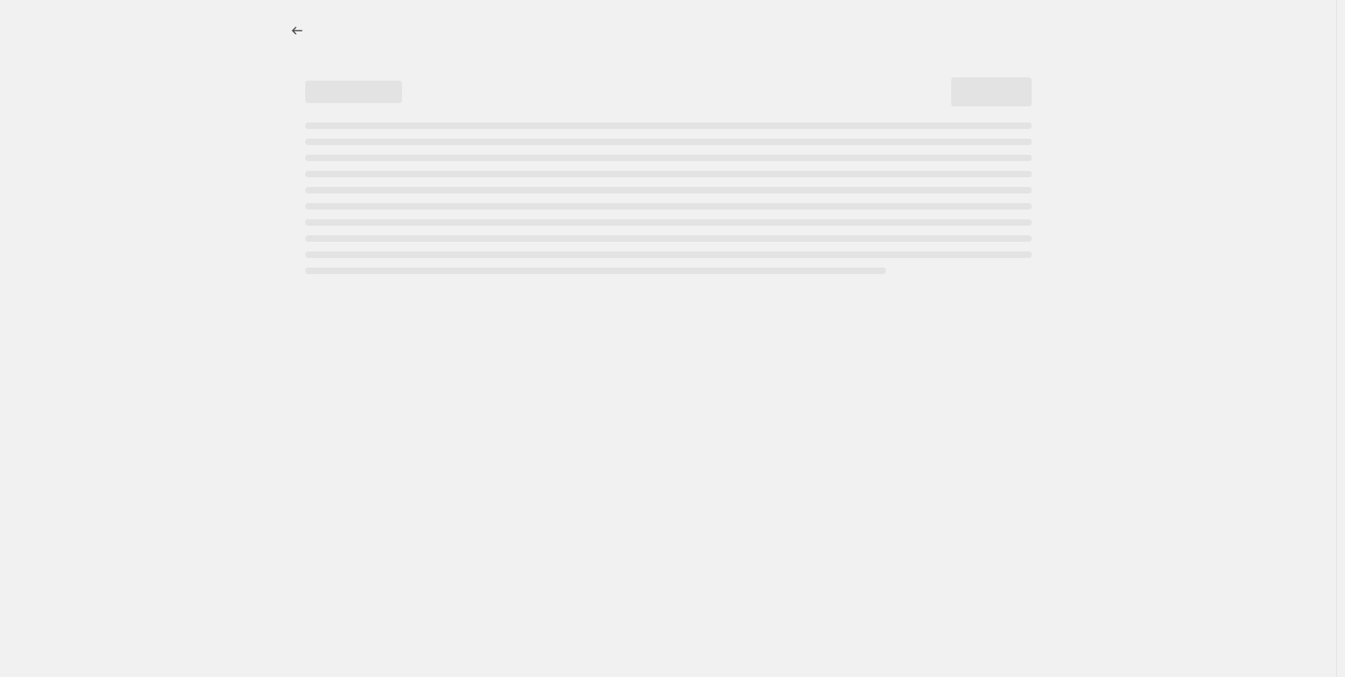
select select "percentage"
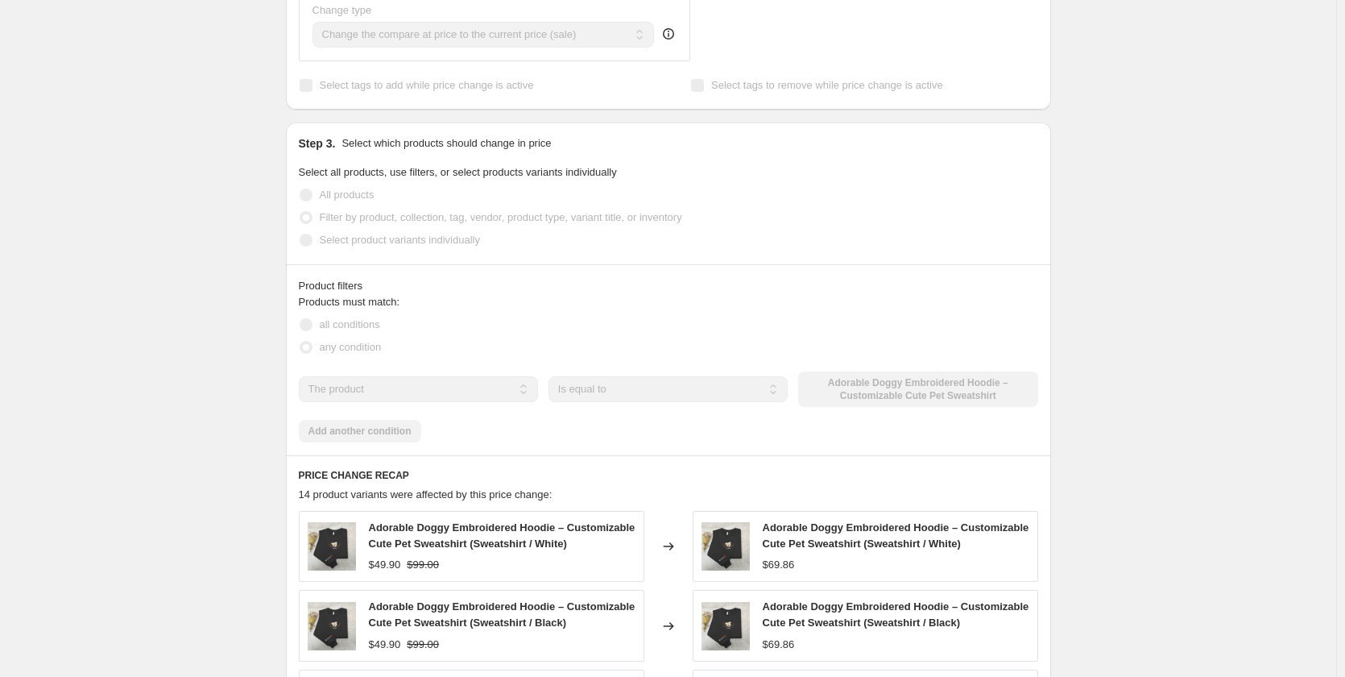
scroll to position [967, 0]
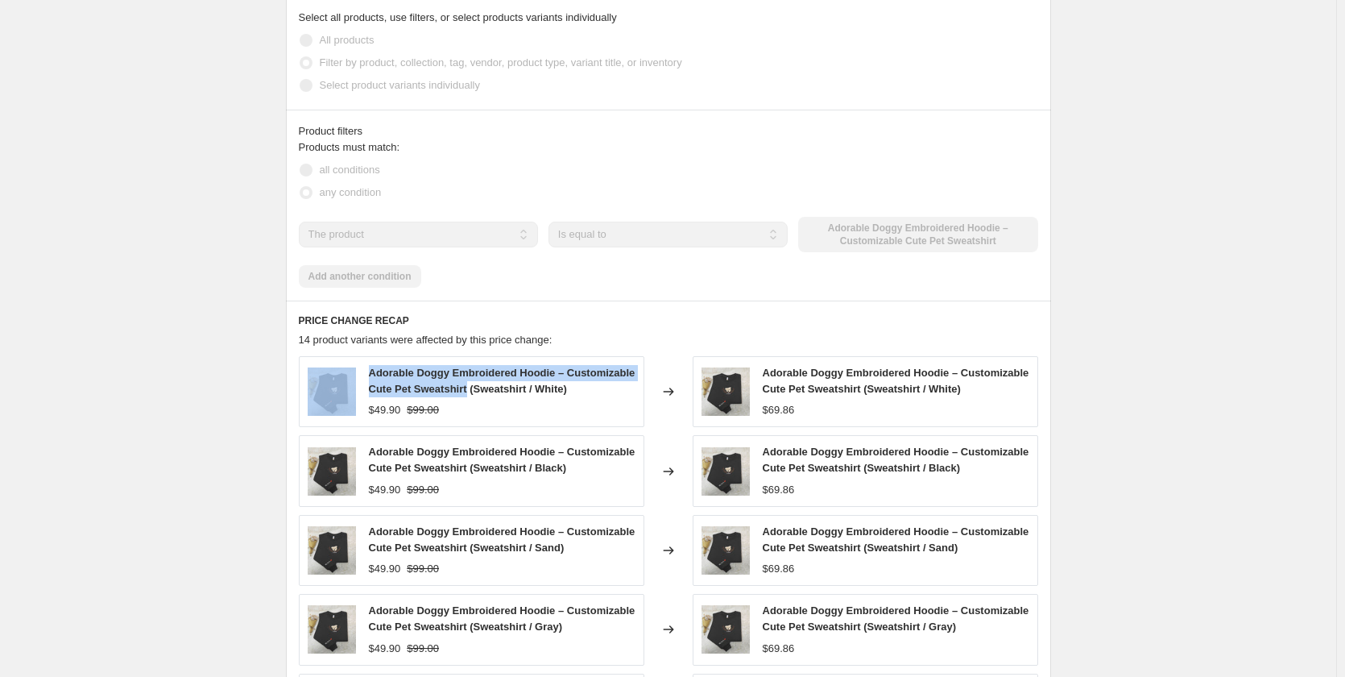
drag, startPoint x: 468, startPoint y: 362, endPoint x: 363, endPoint y: 360, distance: 104.7
click at [363, 360] on div "Adorable Doggy Embroidered Hoodie – Customizable Cute Pet Sweatshirt (Sweatshir…" at bounding box center [472, 391] width 346 height 71
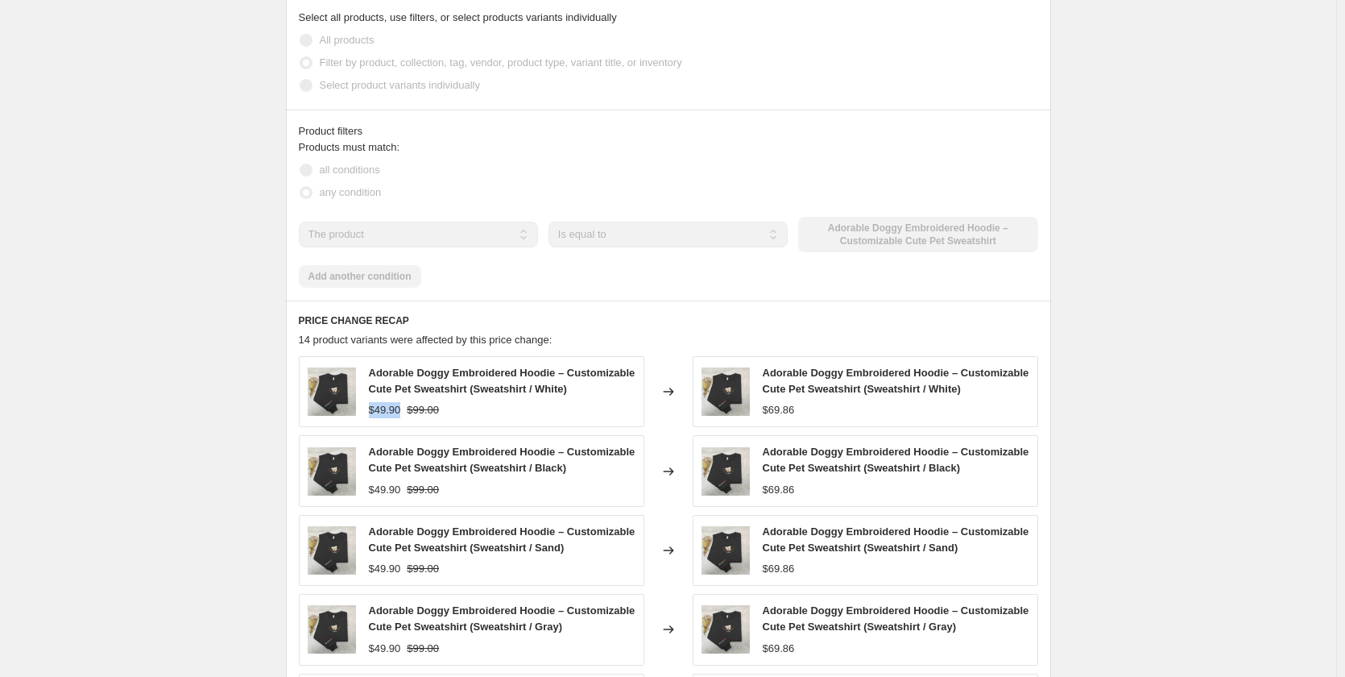
drag, startPoint x: 401, startPoint y: 381, endPoint x: 371, endPoint y: 388, distance: 30.7
click at [371, 388] on div "Adorable Doggy Embroidered Hoodie – Customizable Cute Pet Sweatshirt (Sweatshir…" at bounding box center [472, 391] width 346 height 71
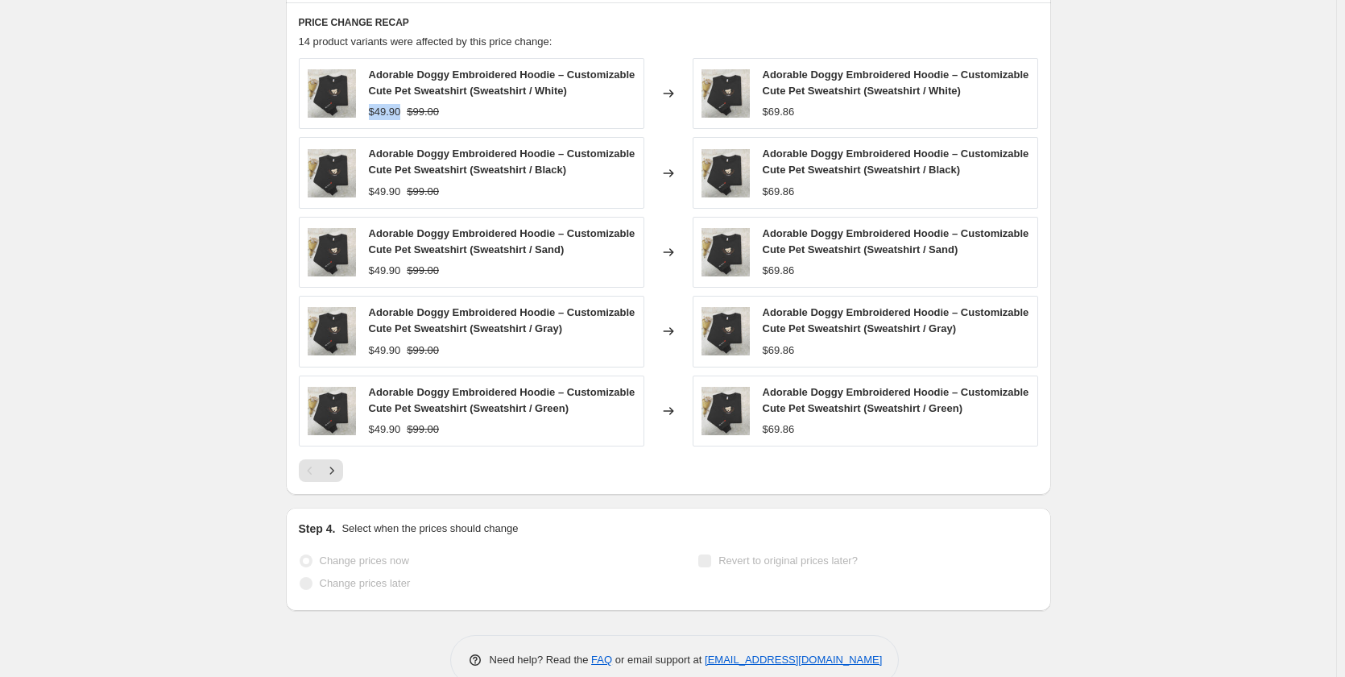
scroll to position [1269, 0]
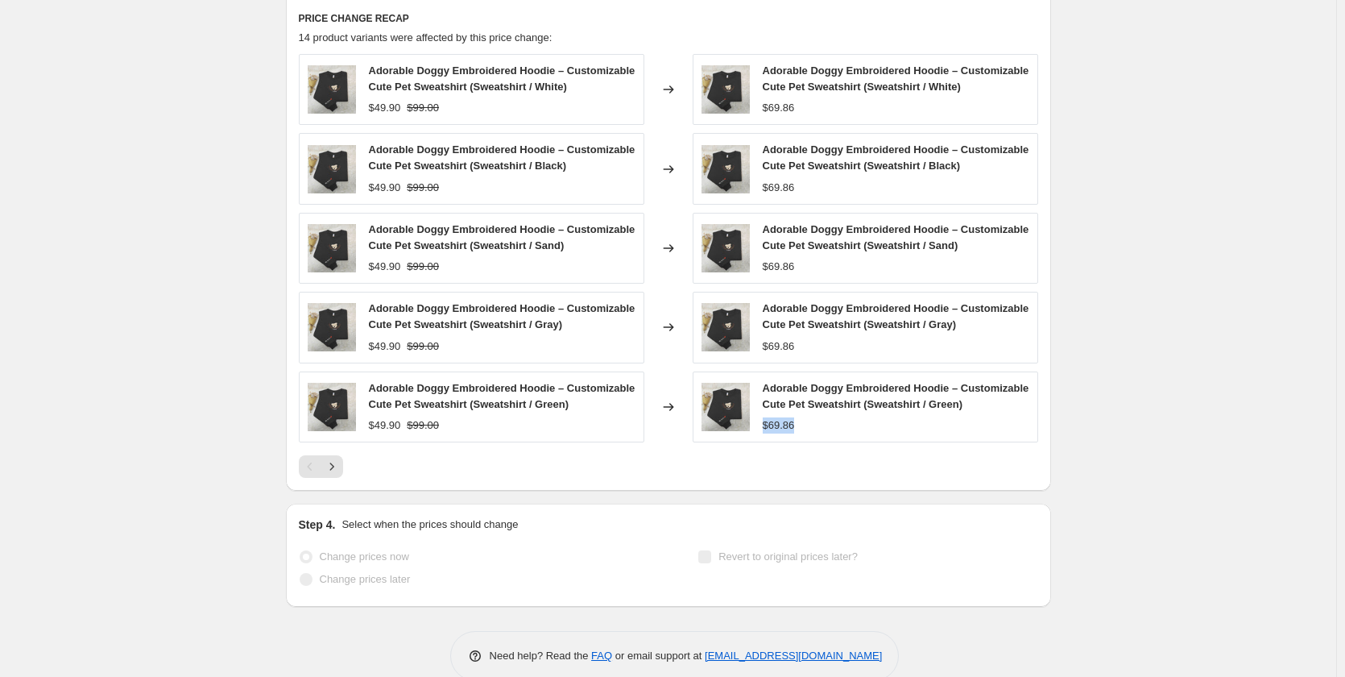
drag, startPoint x: 810, startPoint y: 397, endPoint x: 765, endPoint y: 402, distance: 45.4
click at [765, 402] on div "Adorable Doggy Embroidered Hoodie – Customizable Cute Pet Sweatshirt (Sweatshir…" at bounding box center [866, 406] width 346 height 71
click at [335, 458] on icon "Next" at bounding box center [332, 466] width 16 height 16
drag, startPoint x: 404, startPoint y: 395, endPoint x: 371, endPoint y: 404, distance: 33.6
click at [371, 404] on div "Adorable Doggy Embroidered Hoodie – Customizable Cute Pet Sweatshirt (Hoodie / …" at bounding box center [472, 406] width 346 height 71
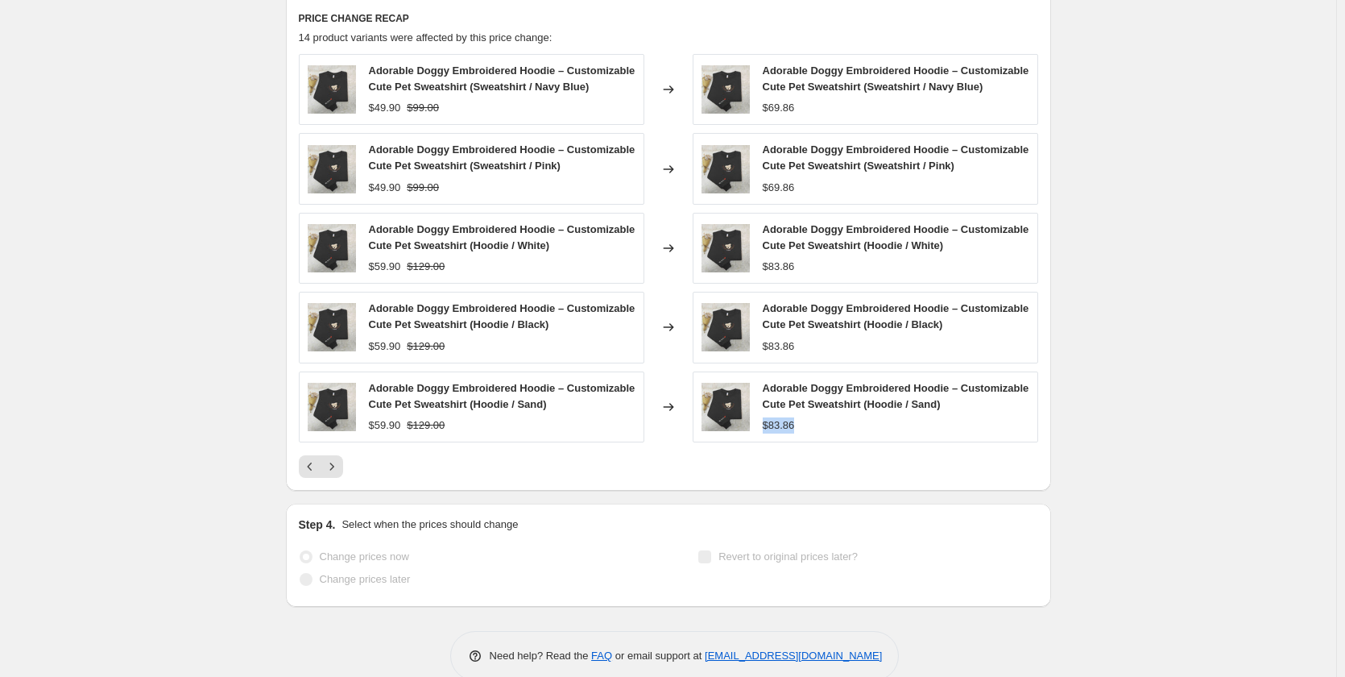
drag, startPoint x: 807, startPoint y: 395, endPoint x: 765, endPoint y: 403, distance: 42.5
click at [765, 403] on div "Adorable Doggy Embroidered Hoodie – Customizable Cute Pet Sweatshirt (Hoodie / …" at bounding box center [866, 406] width 346 height 71
click at [340, 458] on icon "Next" at bounding box center [332, 466] width 16 height 16
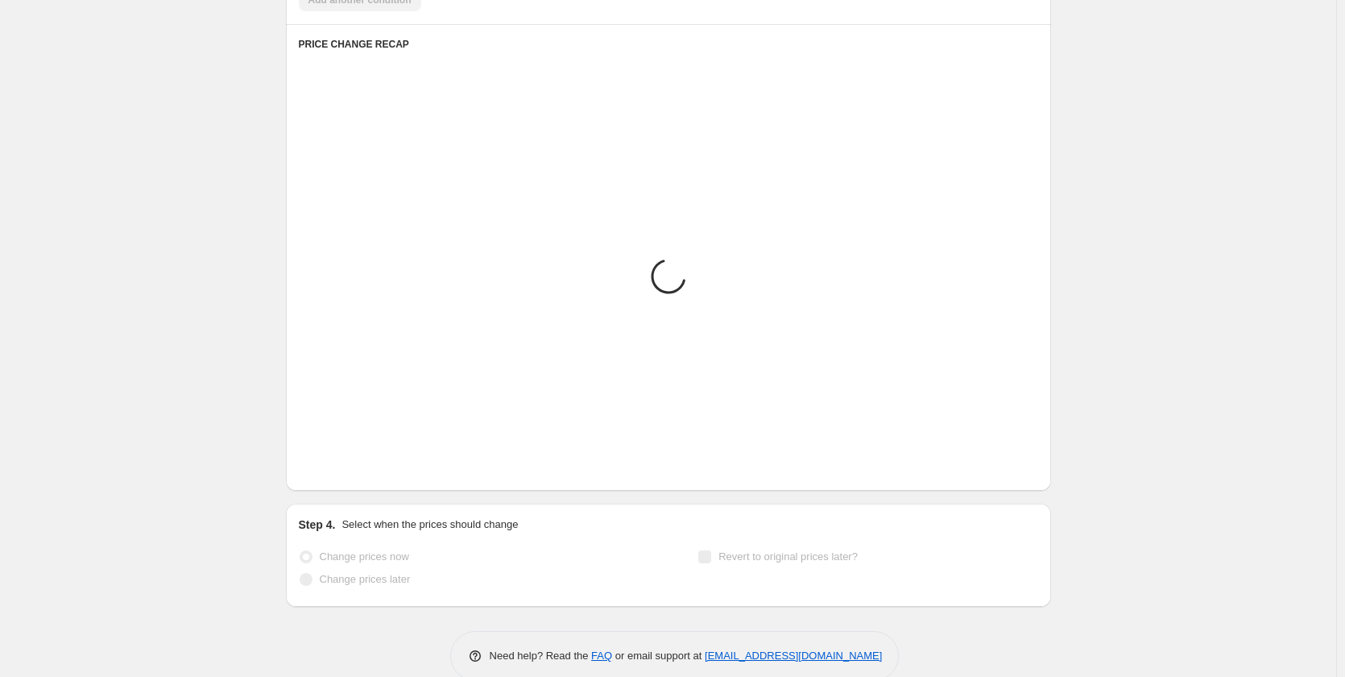
scroll to position [1190, 0]
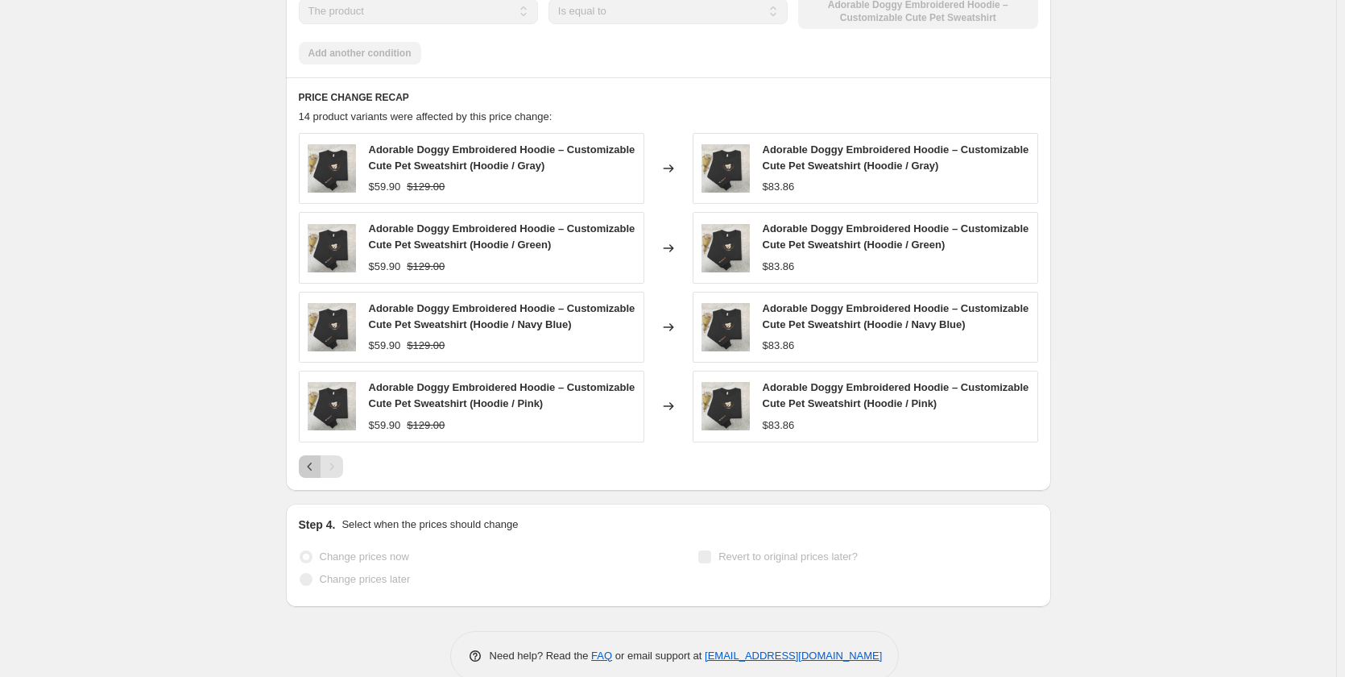
click at [316, 458] on icon "Previous" at bounding box center [310, 466] width 16 height 16
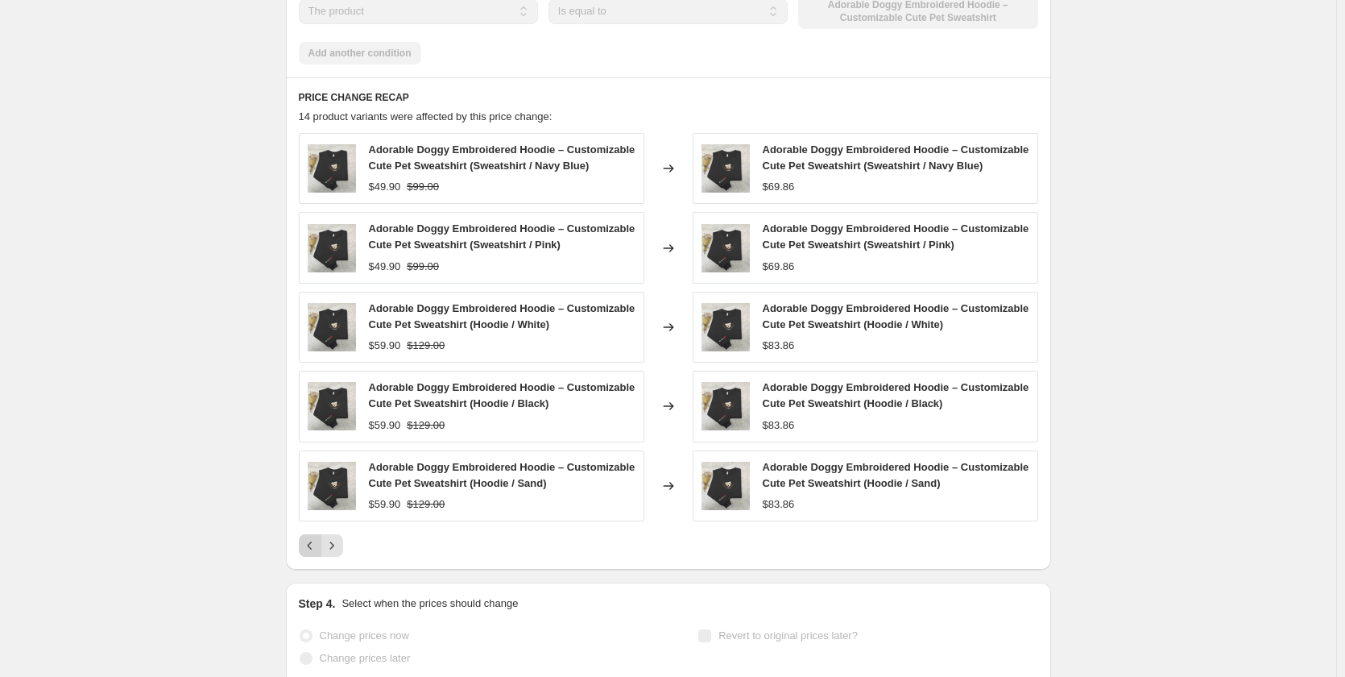
click at [304, 534] on button "Previous" at bounding box center [310, 545] width 23 height 23
click at [338, 537] on icon "Next" at bounding box center [332, 545] width 16 height 16
click at [313, 537] on icon "Previous" at bounding box center [310, 545] width 16 height 16
click at [490, 461] on span "Adorable Doggy Embroidered Hoodie – Customizable Cute Pet Sweatshirt (Sweatshir…" at bounding box center [502, 475] width 267 height 28
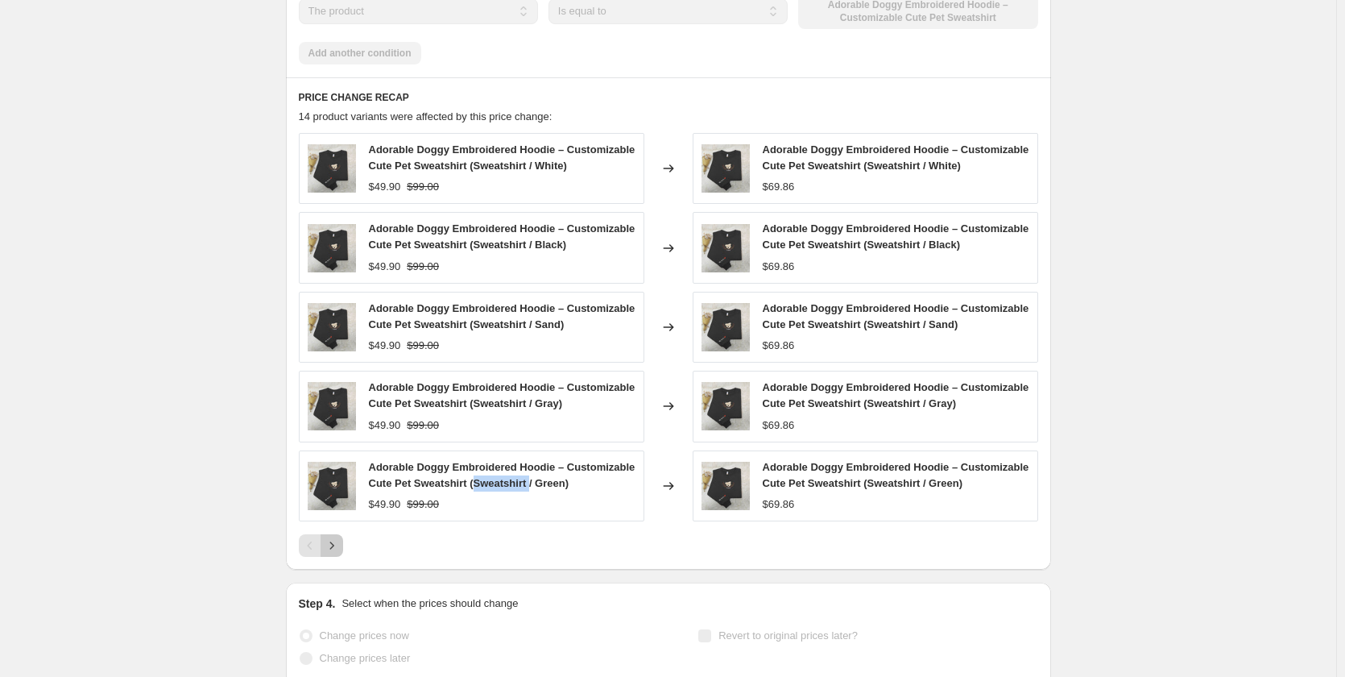
click at [340, 537] on icon "Next" at bounding box center [332, 545] width 16 height 16
click at [488, 461] on span "Adorable Doggy Embroidered Hoodie – Customizable Cute Pet Sweatshirt (Hoodie / …" at bounding box center [502, 475] width 267 height 28
